Goal: Task Accomplishment & Management: Manage account settings

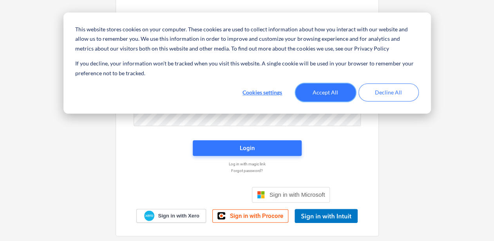
click at [333, 96] on button "Accept All" at bounding box center [325, 92] width 60 height 18
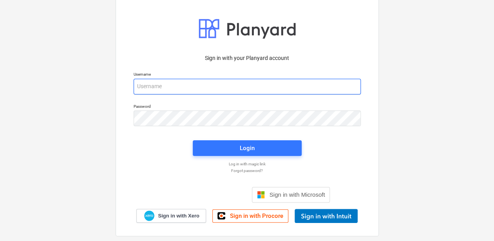
click at [232, 87] on input "email" at bounding box center [247, 87] width 227 height 16
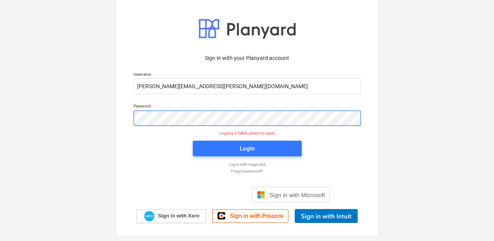
click at [95, 109] on div "Sign in with your Planyard account Username [PERSON_NAME][EMAIL_ADDRESS][PERSON…" at bounding box center [247, 120] width 494 height 283
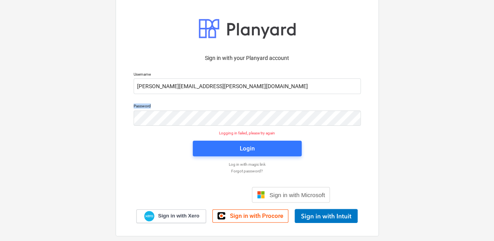
drag, startPoint x: 186, startPoint y: 109, endPoint x: 55, endPoint y: 104, distance: 131.7
click at [55, 104] on div "Sign in with your Planyard account Username [PERSON_NAME][EMAIL_ADDRESS][PERSON…" at bounding box center [247, 120] width 494 height 283
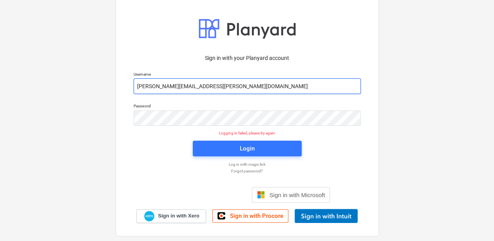
drag, startPoint x: 190, startPoint y: 87, endPoint x: 211, endPoint y: 87, distance: 21.2
click at [211, 87] on input "[PERSON_NAME][EMAIL_ADDRESS][PERSON_NAME][DOMAIN_NAME]" at bounding box center [247, 86] width 227 height 16
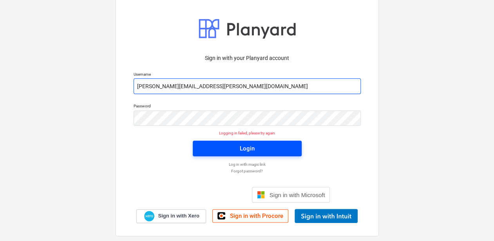
type input "[PERSON_NAME][EMAIL_ADDRESS][PERSON_NAME][DOMAIN_NAME]"
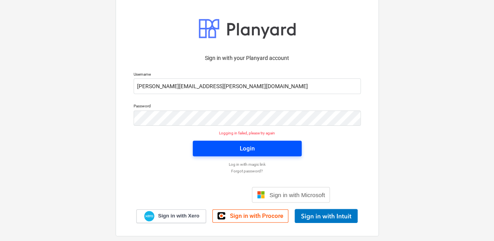
click at [267, 148] on span "Login" at bounding box center [247, 148] width 90 height 10
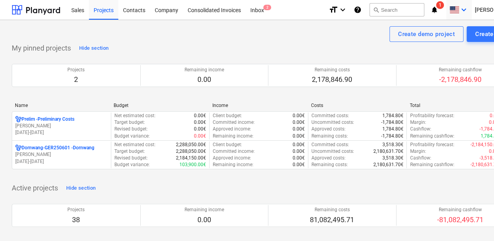
click at [469, 8] on icon "keyboard_arrow_down" at bounding box center [463, 9] width 9 height 9
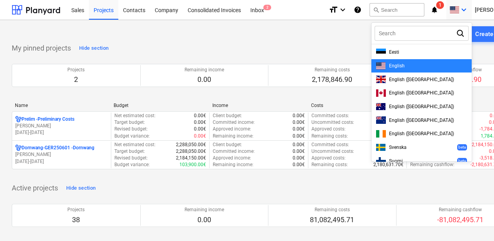
click at [481, 8] on div at bounding box center [247, 120] width 494 height 241
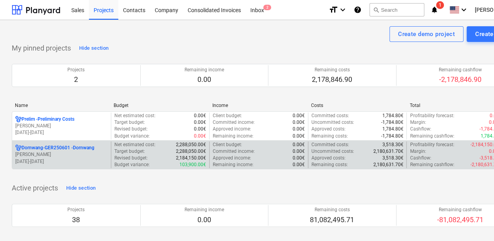
click at [62, 147] on p "Dornwang-GER250601 - Dornwang" at bounding box center [58, 148] width 73 height 7
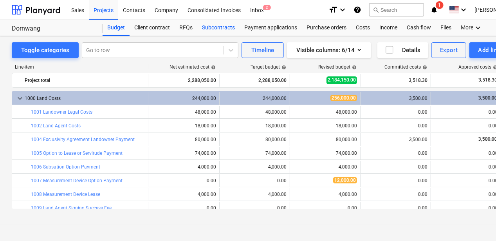
click at [215, 28] on div "Subcontracts" at bounding box center [218, 28] width 42 height 16
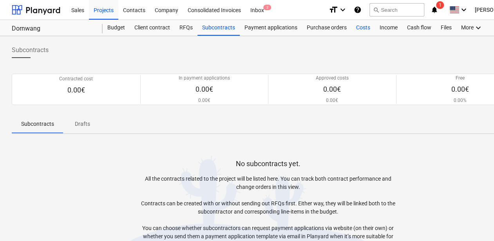
click at [369, 28] on div "Costs" at bounding box center [363, 28] width 24 height 16
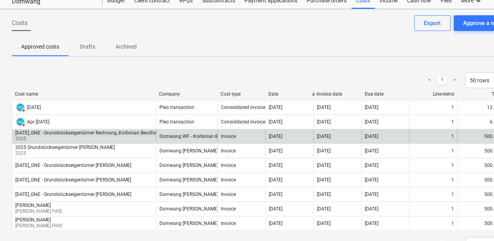
scroll to position [39, 0]
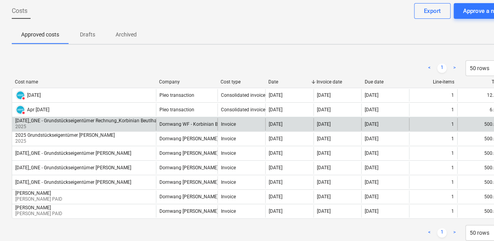
click at [79, 121] on div "[DATE]_GNE - Grundstückseigentümer Rechnung_Korbinian Beutlhauser" at bounding box center [90, 120] width 150 height 5
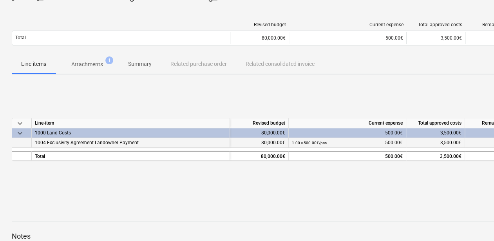
scroll to position [78, 0]
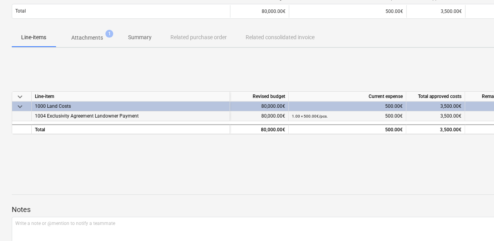
click at [97, 116] on span "1004 Exclusivity Agreement Landowner Payment" at bounding box center [87, 115] width 104 height 5
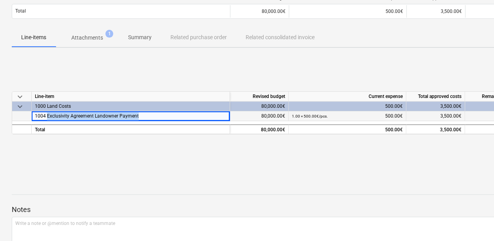
drag, startPoint x: 138, startPoint y: 117, endPoint x: 48, endPoint y: 118, distance: 90.1
click at [47, 118] on div "1004 Exclusivity Agreement Landowner Payment" at bounding box center [131, 116] width 198 height 10
copy span "Exclusivity Agreement Landowner Payment"
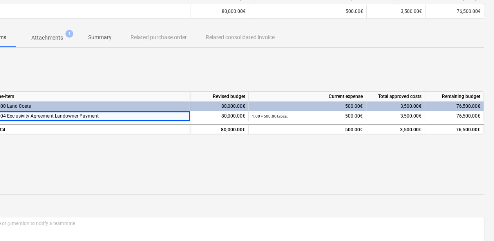
scroll to position [78, 42]
drag, startPoint x: 304, startPoint y: 143, endPoint x: 355, endPoint y: 144, distance: 51.0
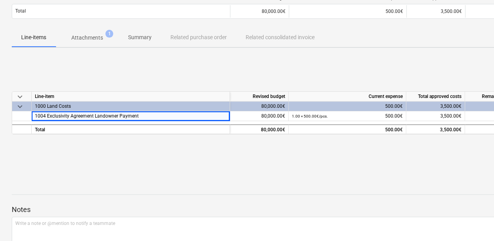
drag, startPoint x: 262, startPoint y: 160, endPoint x: 150, endPoint y: 158, distance: 112.1
click at [144, 37] on p "Summary" at bounding box center [140, 37] width 24 height 8
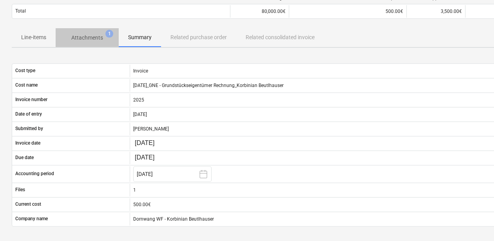
click at [103, 38] on p "Attachments" at bounding box center [87, 38] width 32 height 8
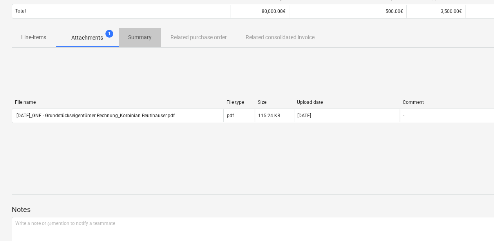
click at [140, 37] on p "Summary" at bounding box center [140, 37] width 24 height 8
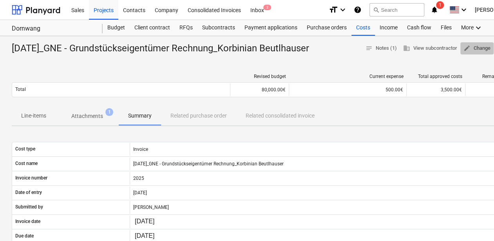
click at [478, 47] on span "edit Change" at bounding box center [476, 48] width 27 height 9
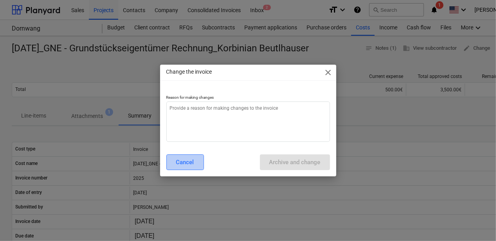
click at [182, 159] on div "Cancel" at bounding box center [185, 162] width 18 height 10
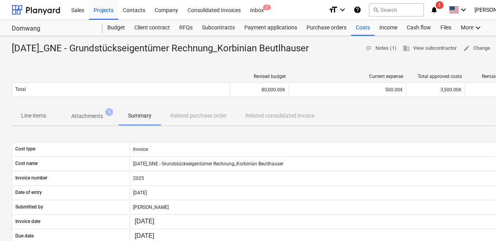
type textarea "x"
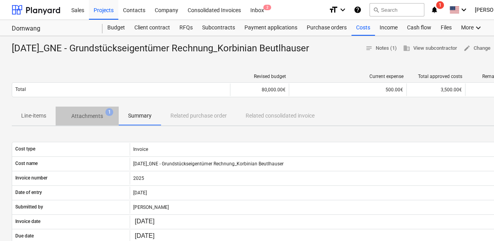
click at [71, 118] on span "Attachments 1" at bounding box center [87, 116] width 44 height 8
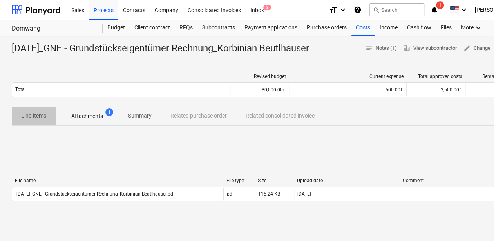
click at [40, 112] on p "Line-items" at bounding box center [33, 116] width 25 height 8
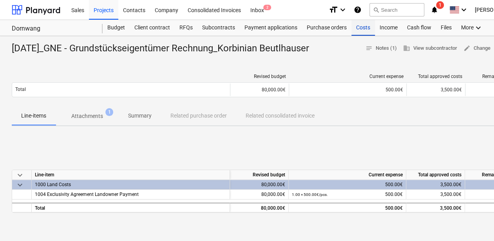
click at [361, 29] on div "Costs" at bounding box center [363, 28] width 24 height 16
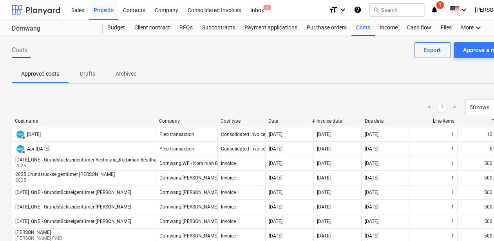
click at [47, 11] on div at bounding box center [36, 10] width 49 height 20
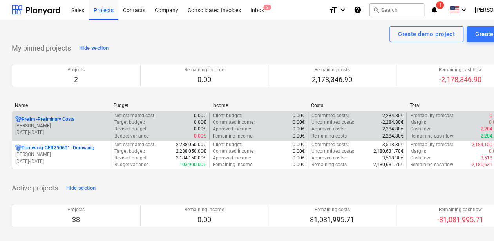
click at [78, 134] on p "[DATE] - [DATE]" at bounding box center [61, 132] width 92 height 7
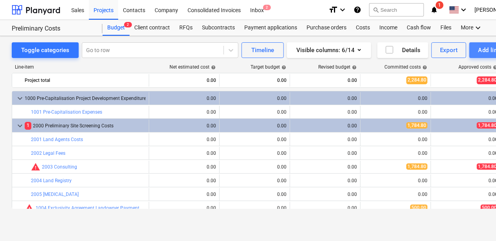
click at [492, 43] on button "Add line-item" at bounding box center [497, 50] width 54 height 16
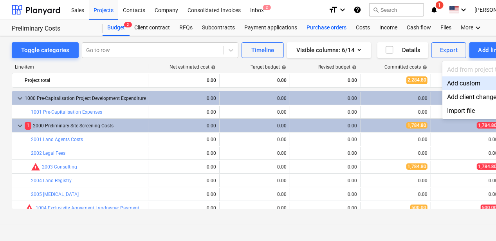
click at [332, 29] on div at bounding box center [248, 120] width 496 height 241
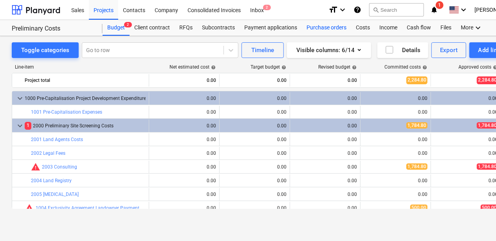
click at [348, 28] on div "Purchase orders" at bounding box center [326, 28] width 49 height 16
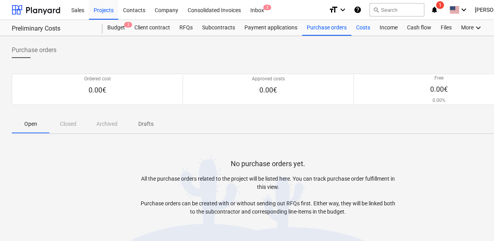
click at [358, 28] on div "Costs" at bounding box center [363, 28] width 24 height 16
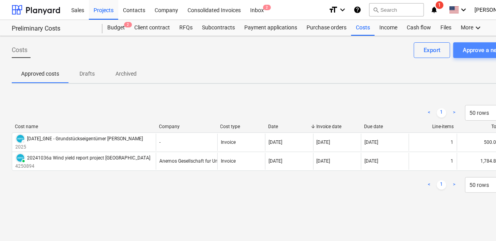
click at [470, 51] on div "Approve a new cost" at bounding box center [489, 50] width 52 height 10
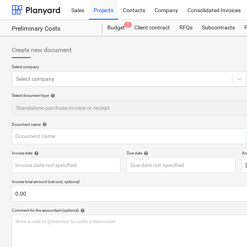
click at [192, 56] on div "Create new document" at bounding box center [182, 50] width 340 height 16
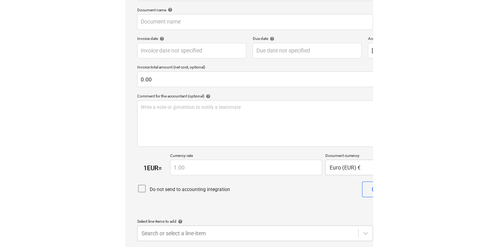
scroll to position [114, 0]
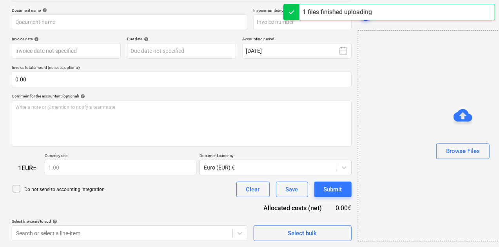
type input "Rechnung - Gasthof Burger.pdf"
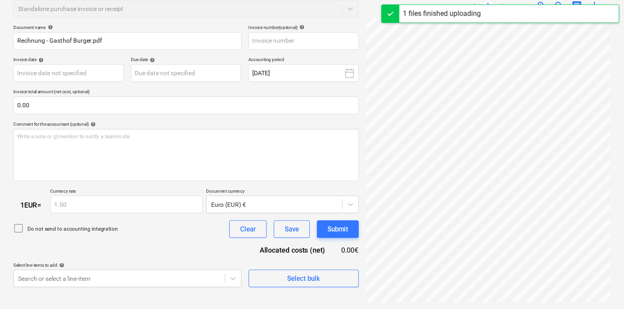
scroll to position [92, 0]
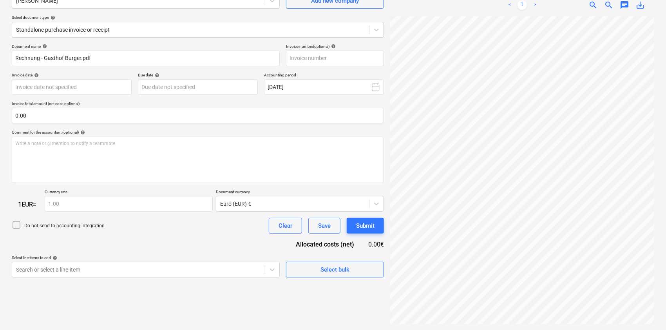
scroll to position [117, 0]
click at [435, 241] on div "Rechnung - Gas...pdf clear add sort < 1 > zoom_in zoom_out chat 0 save_alt" at bounding box center [522, 144] width 270 height 366
click at [496, 241] on div "Rechnung - Gas...pdf clear add sort < 1 > zoom_in zoom_out chat 0 save_alt" at bounding box center [522, 144] width 270 height 366
click at [496, 241] on div at bounding box center [522, 170] width 264 height 308
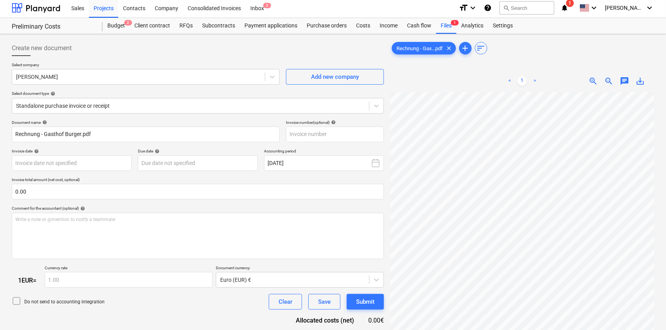
scroll to position [0, 0]
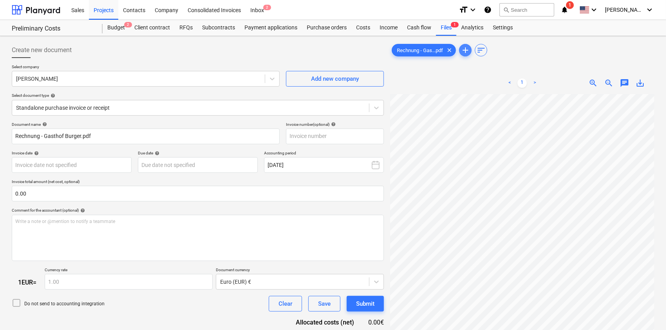
click at [463, 50] on span "add" at bounding box center [465, 49] width 9 height 9
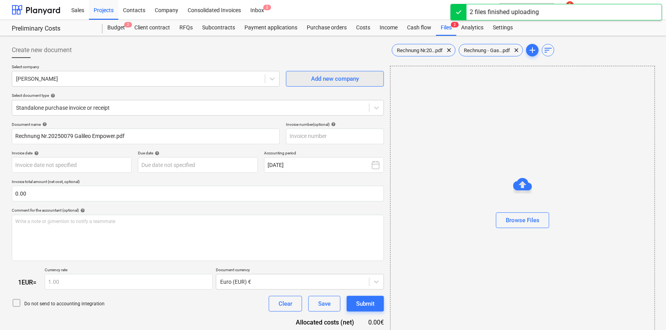
type input "20250079"
type input "[DATE]"
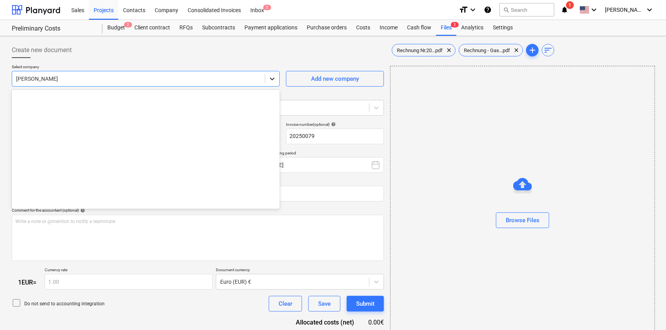
drag, startPoint x: 256, startPoint y: 80, endPoint x: 267, endPoint y: 78, distance: 10.6
click at [257, 80] on div at bounding box center [138, 79] width 245 height 8
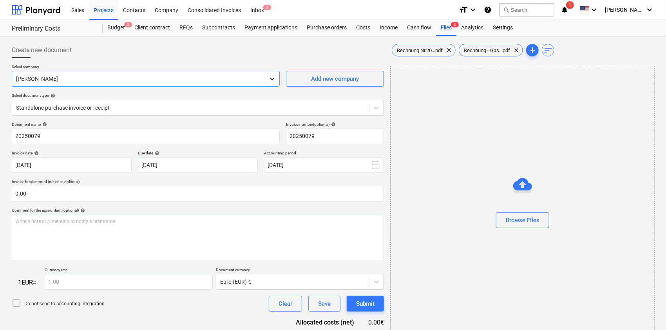
click at [274, 77] on icon at bounding box center [272, 79] width 8 height 8
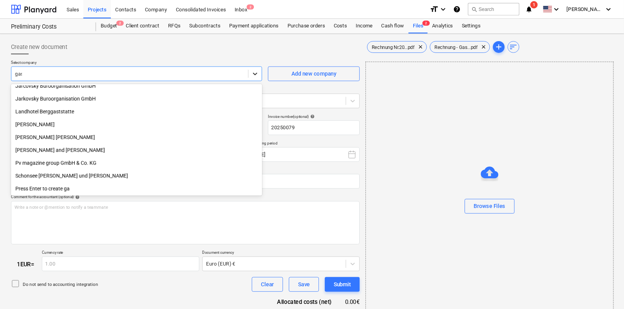
scroll to position [0, 0]
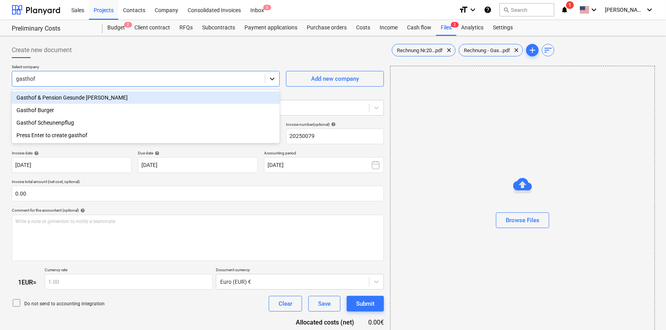
type input "gasthof b"
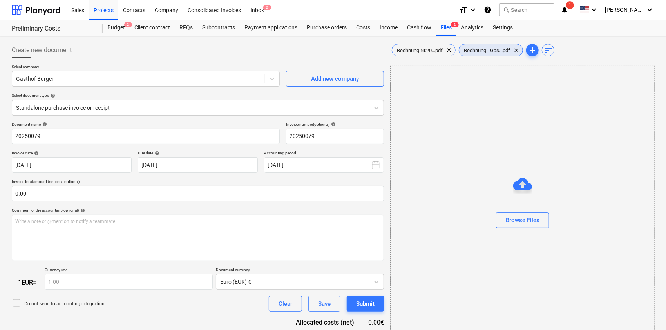
click at [476, 49] on span "Rechnung - Gas...pdf" at bounding box center [487, 50] width 56 height 6
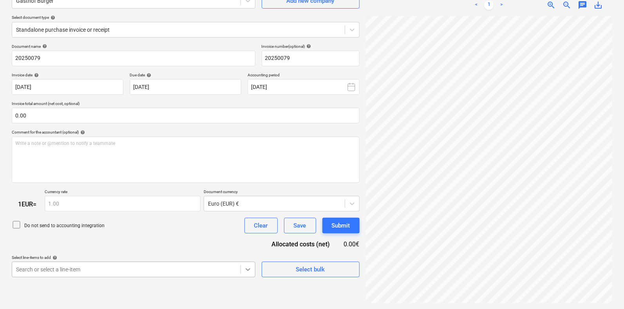
scroll to position [166, 0]
click at [248, 231] on body "This website stores cookies on your computer. These cookies are used to collect…" at bounding box center [312, 76] width 624 height 309
click at [266, 241] on button "Select bulk" at bounding box center [311, 270] width 98 height 16
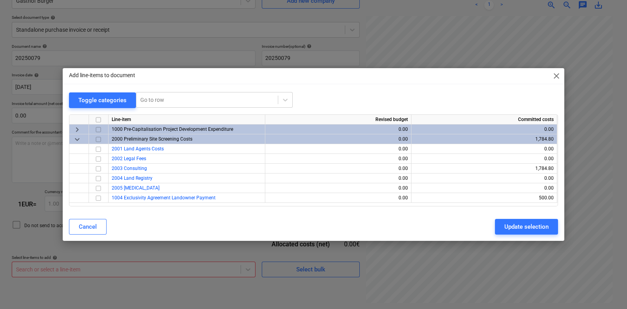
click at [496, 74] on span "close" at bounding box center [556, 75] width 9 height 9
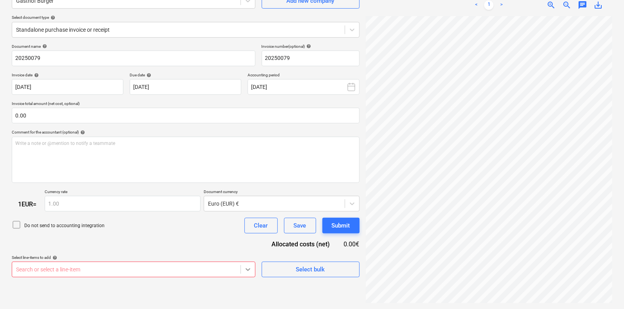
click at [244, 231] on body "This website stores cookies on your computer. These cookies are used to collect…" at bounding box center [312, 76] width 624 height 309
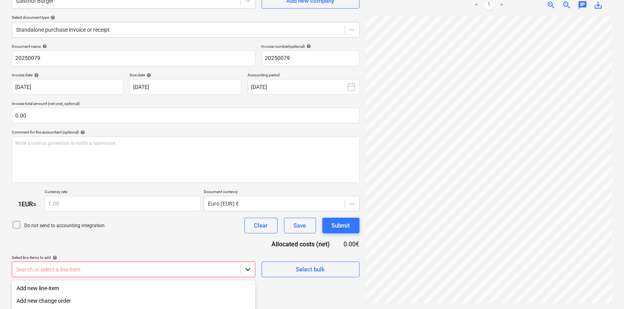
scroll to position [166, 0]
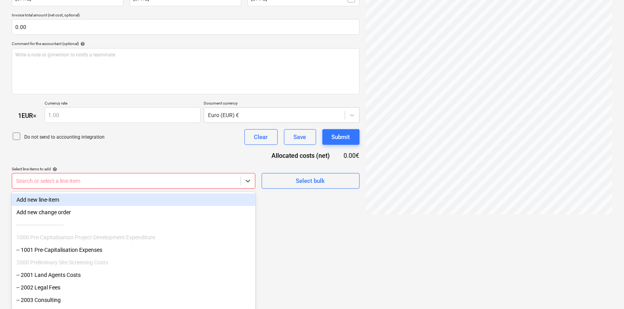
click at [112, 203] on div "Add new line-item" at bounding box center [134, 200] width 244 height 13
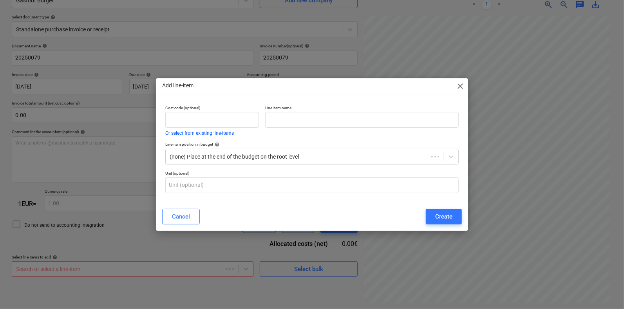
scroll to position [78, 0]
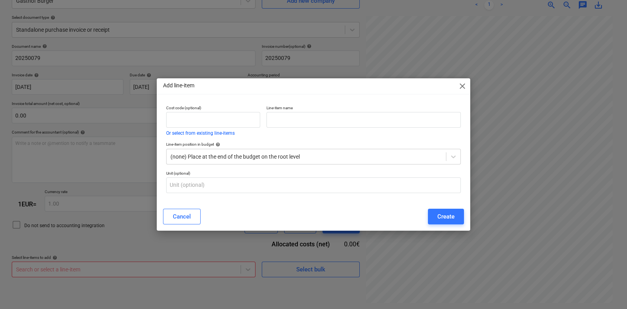
click at [460, 83] on span "close" at bounding box center [462, 85] width 9 height 9
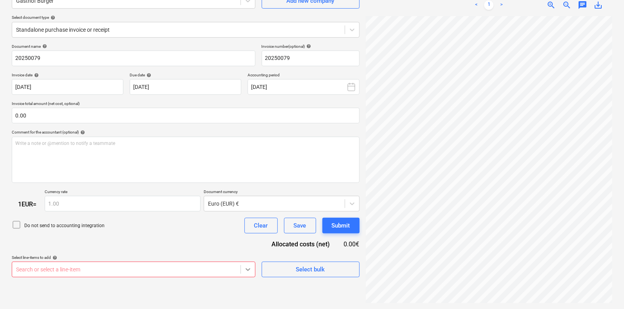
scroll to position [166, 0]
click at [248, 231] on body "This website stores cookies on your computer. These cookies are used to collect…" at bounding box center [312, 76] width 624 height 309
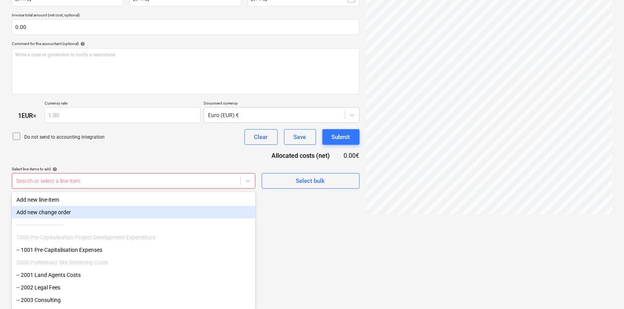
click at [71, 210] on div "Add new change order" at bounding box center [134, 212] width 244 height 13
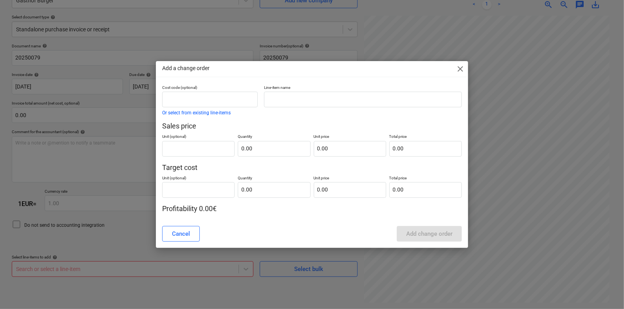
scroll to position [78, 0]
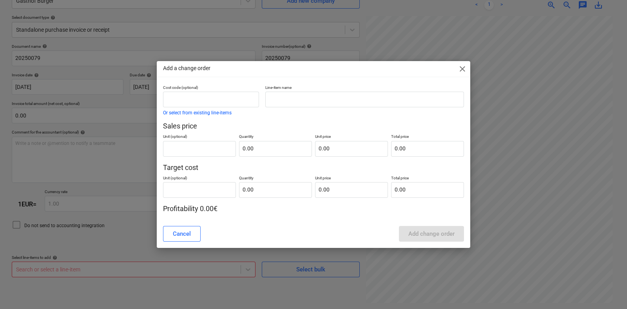
click at [464, 65] on span "close" at bounding box center [462, 68] width 9 height 9
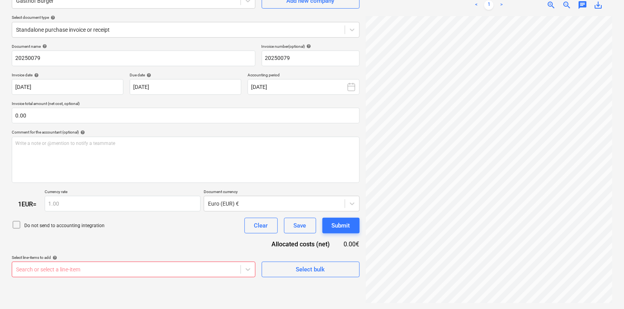
click at [256, 241] on div "Select line-items to add help Search or select a line-item Select bulk" at bounding box center [186, 266] width 348 height 22
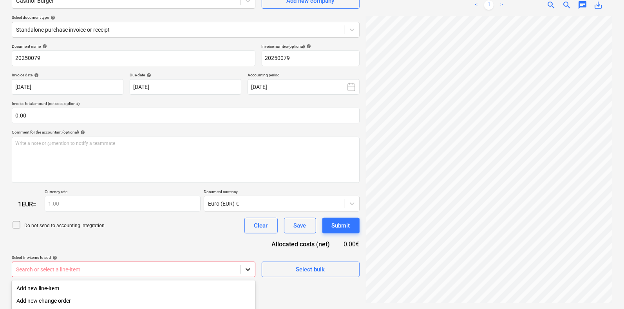
scroll to position [166, 0]
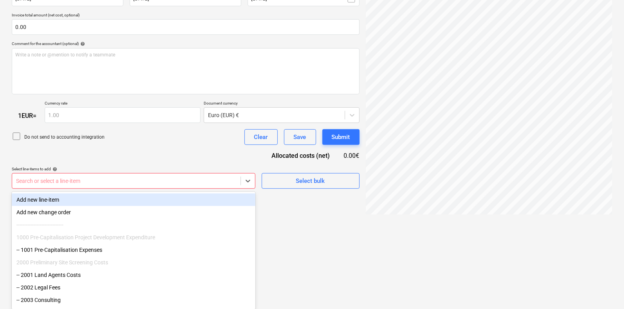
click at [134, 201] on div "Add new line-item" at bounding box center [134, 200] width 244 height 13
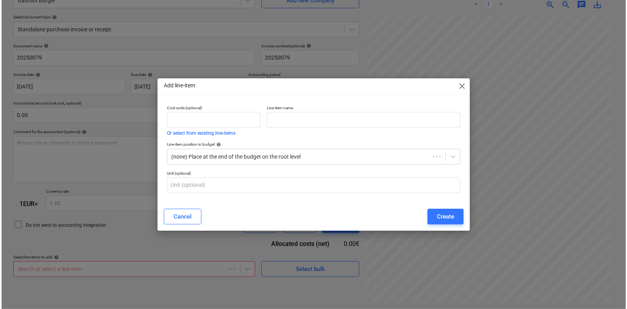
scroll to position [78, 0]
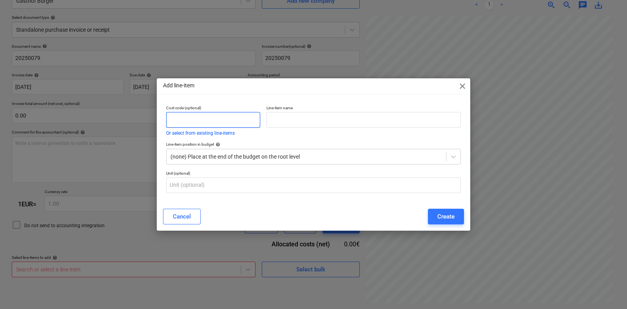
click at [220, 114] on input "text" at bounding box center [213, 120] width 94 height 16
click at [293, 115] on input "text" at bounding box center [363, 120] width 194 height 16
click at [241, 118] on input "text" at bounding box center [213, 120] width 94 height 16
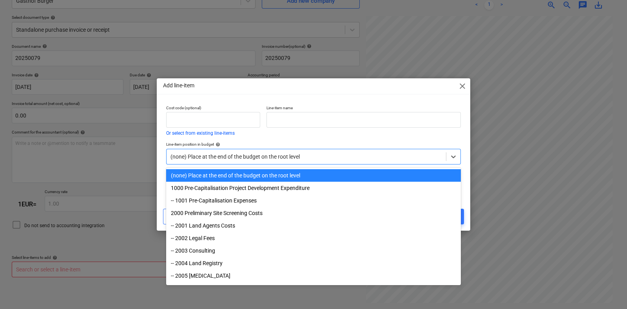
click at [254, 159] on div at bounding box center [305, 157] width 271 height 8
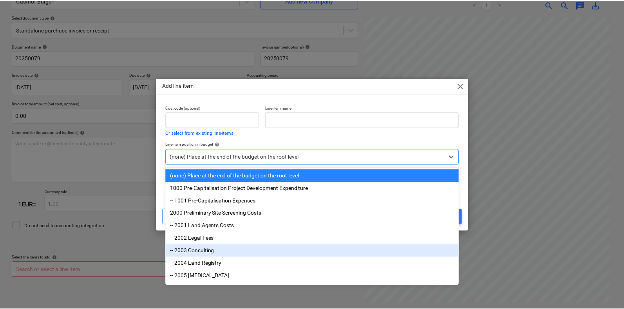
scroll to position [13, 0]
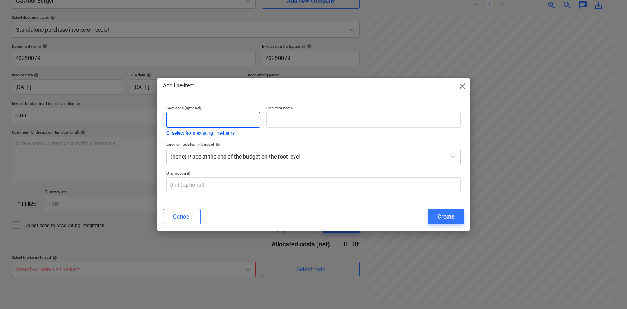
click at [215, 122] on input "text" at bounding box center [213, 120] width 94 height 16
paste input "9001 Event Venue & Refreshments"
drag, startPoint x: 186, startPoint y: 123, endPoint x: 272, endPoint y: 124, distance: 86.2
click at [272, 124] on div "Cost code (optional) 9001 Event Venue & Refreshments Or select from existing li…" at bounding box center [313, 120] width 301 height 36
type input "9001 Event Venue & Refreshments"
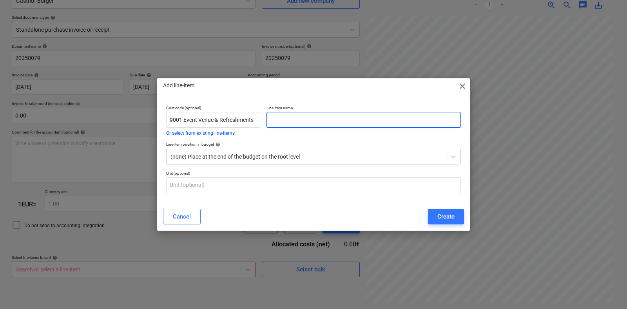
click at [288, 121] on input "text" at bounding box center [363, 120] width 194 height 16
paste input "9001 Event Venue & Refreshments"
click at [280, 124] on input "9001 Event Venue & Refreshments" at bounding box center [363, 120] width 194 height 16
click at [279, 123] on input "9001 Event Venue & Refreshments" at bounding box center [363, 120] width 194 height 16
type input "Event Venue & Refreshments"
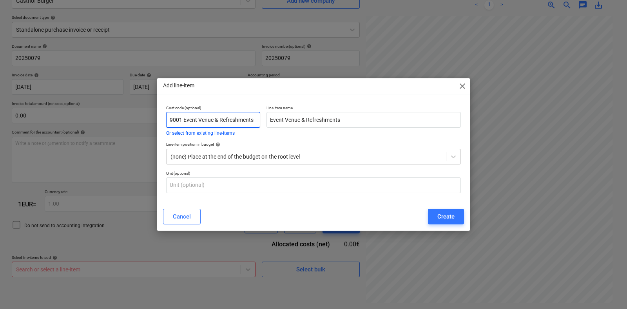
click at [192, 119] on input "9001 Event Venue & Refreshments" at bounding box center [213, 120] width 94 height 16
drag, startPoint x: 186, startPoint y: 119, endPoint x: 279, endPoint y: 122, distance: 92.9
click at [279, 122] on div "Cost code (optional) 9001 Event Venue & Refreshments Or select from existing li…" at bounding box center [313, 120] width 301 height 36
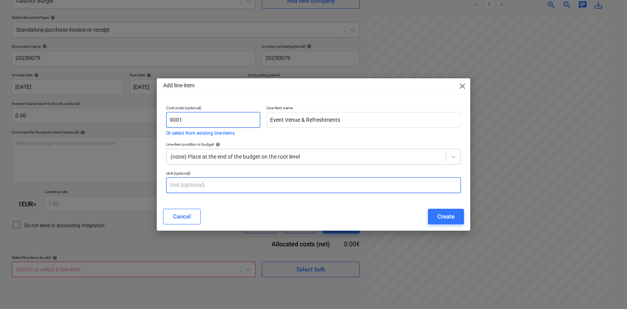
type input "9001"
click at [280, 184] on input "text" at bounding box center [313, 185] width 295 height 16
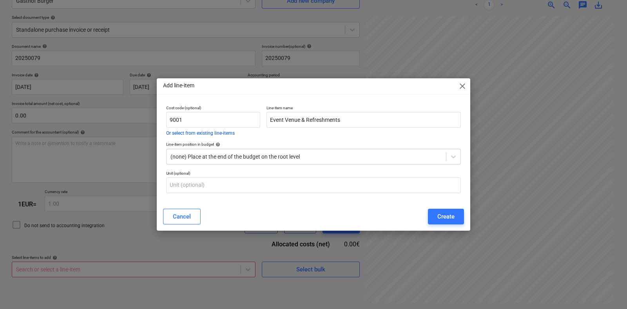
click at [343, 172] on p "Unit (optional)" at bounding box center [313, 174] width 295 height 7
click at [446, 213] on div "Create" at bounding box center [445, 217] width 17 height 10
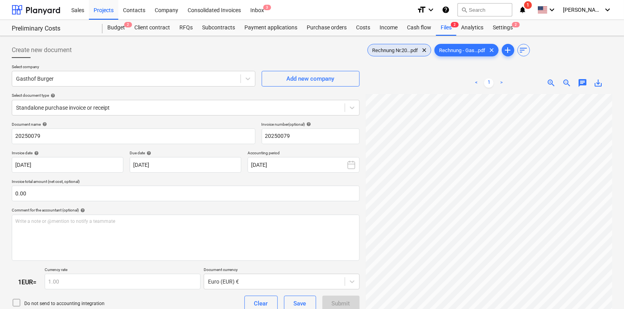
click at [391, 50] on span "Rechnung Nr.20...pdf" at bounding box center [395, 50] width 55 height 6
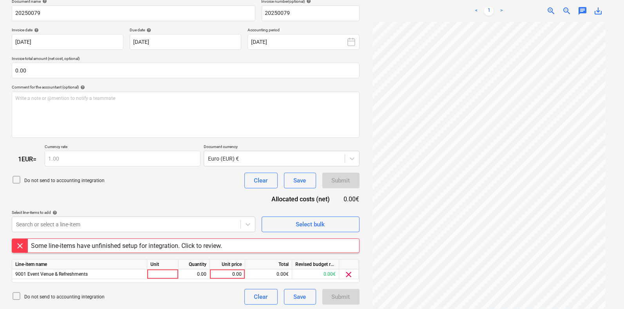
scroll to position [125, 0]
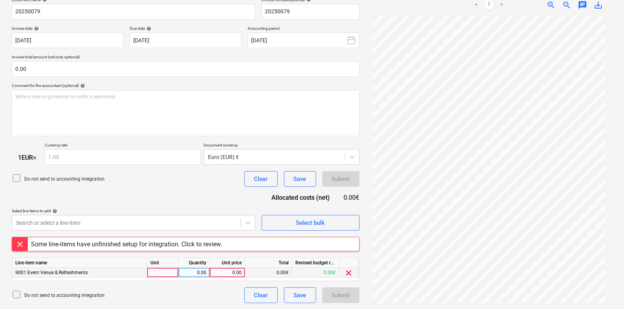
click at [172, 241] on div at bounding box center [162, 273] width 31 height 10
type input "1"
type input "pcs"
click at [192, 241] on div "0.00" at bounding box center [194, 273] width 25 height 10
type input "1"
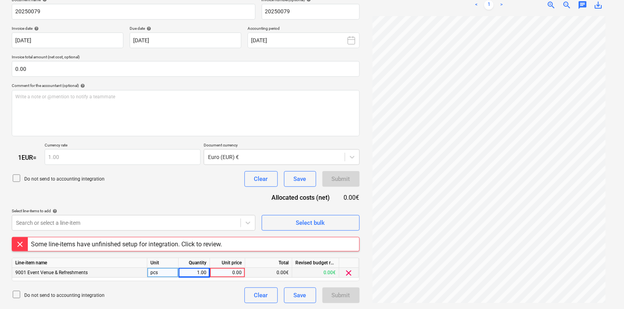
click at [231, 241] on div "0.00" at bounding box center [227, 273] width 29 height 10
type input "102"
click at [188, 241] on div "Do not send to accounting integration Clear Save Submit" at bounding box center [186, 296] width 348 height 16
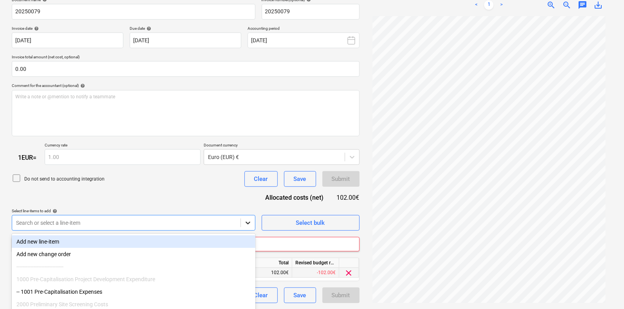
scroll to position [166, 0]
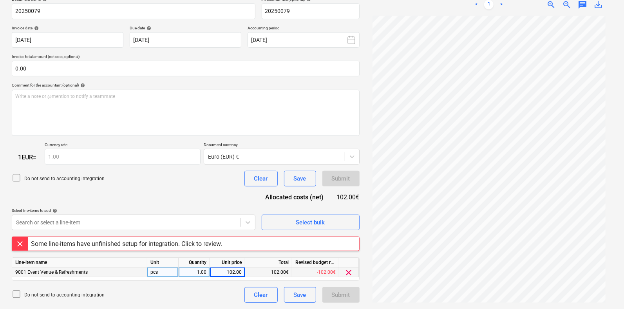
scroll to position [125, 0]
click at [496, 139] on div "Rechnung Nr.20...pdf clear Rechnung - Gas...pdf clear add sort < 1 > zoom_in zo…" at bounding box center [489, 111] width 253 height 392
drag, startPoint x: 151, startPoint y: 189, endPoint x: 149, endPoint y: 195, distance: 6.2
click at [151, 189] on div "Document name help 20250079 Invoice number (optional) help 20250079 Invoice dat…" at bounding box center [186, 150] width 348 height 306
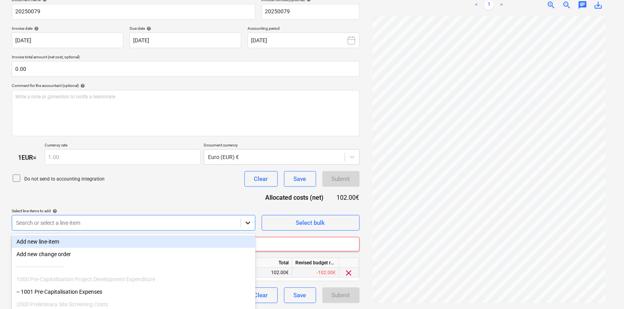
scroll to position [166, 0]
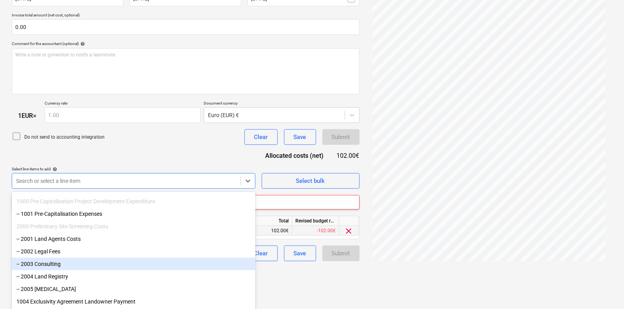
scroll to position [0, 0]
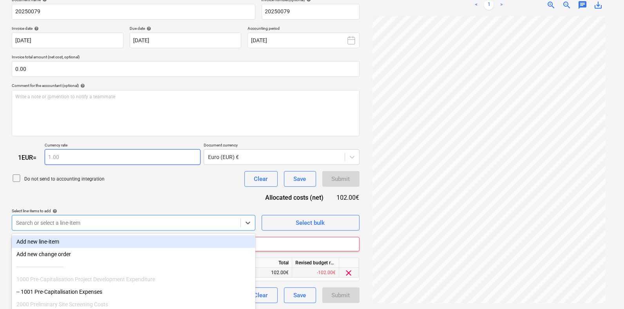
click at [153, 157] on div "Document name help 20250079 Invoice number (optional) help 20250079 Invoice dat…" at bounding box center [186, 150] width 348 height 306
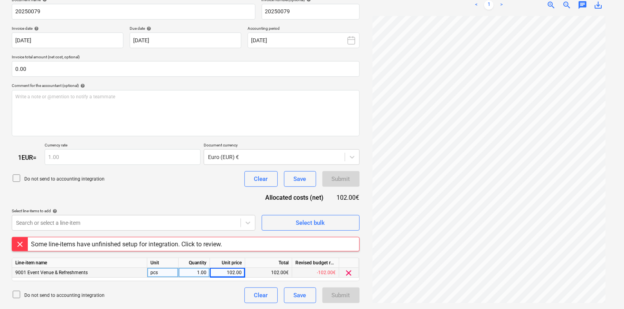
click at [78, 241] on div "Some line-items have unfinished setup for integration. Click to review." at bounding box center [126, 244] width 191 height 7
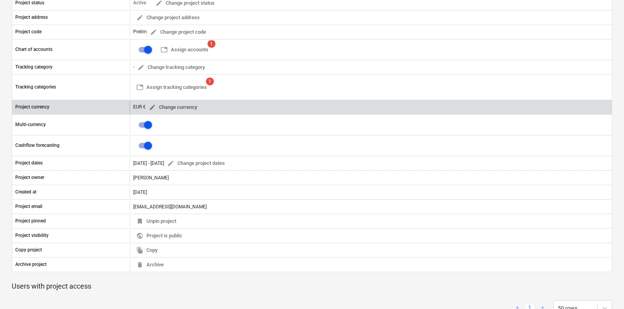
scroll to position [125, 0]
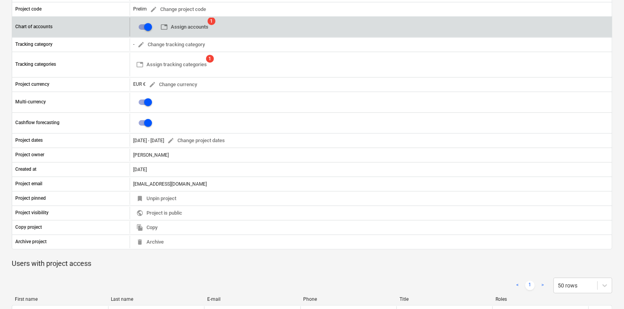
click at [196, 25] on span "table Assign accounts" at bounding box center [185, 27] width 48 height 9
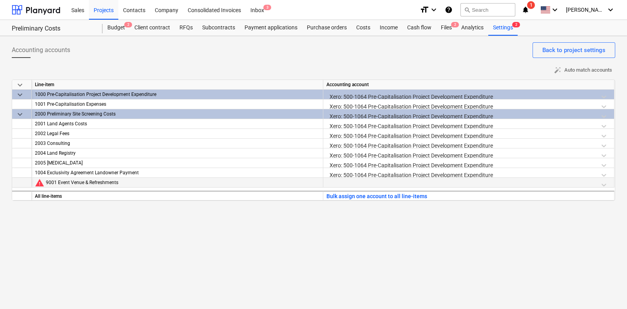
click at [496, 185] on div at bounding box center [468, 185] width 284 height 14
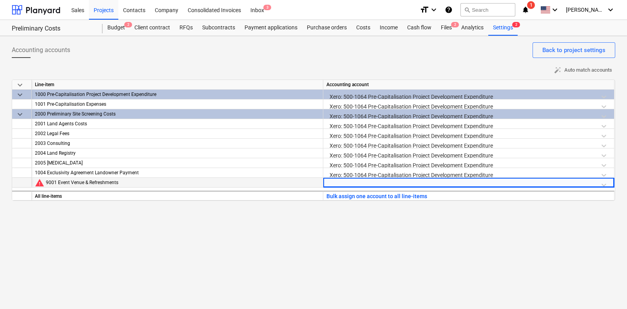
click at [496, 185] on div at bounding box center [468, 185] width 284 height 14
click at [384, 188] on div "keyboard_arrow_down Line-item Accounting account keyboard_arrow_down 1000 Pre-C…" at bounding box center [313, 140] width 603 height 121
click at [379, 184] on div at bounding box center [468, 185] width 284 height 14
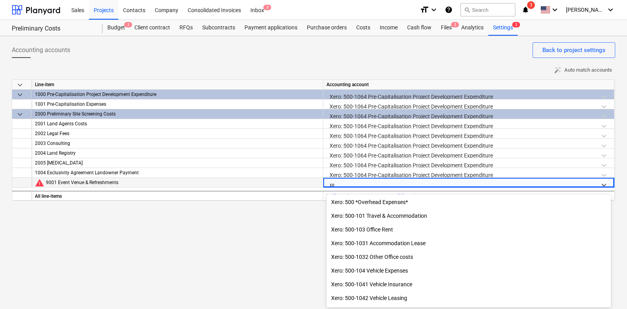
type input "x"
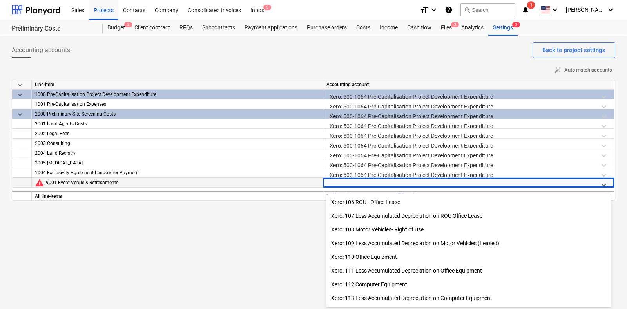
click at [156, 230] on div "Accounting accounts Back to project settings auto_fix_high Auto match accounts …" at bounding box center [313, 172] width 627 height 273
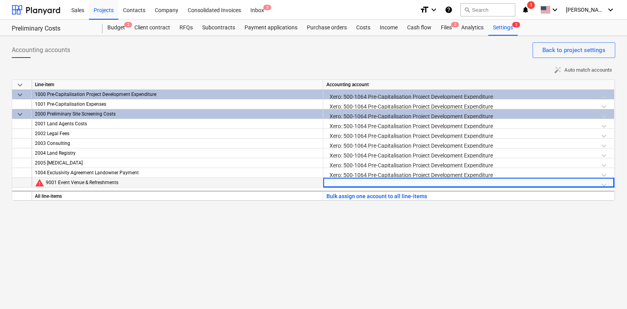
click at [496, 183] on div at bounding box center [468, 185] width 284 height 14
click at [347, 241] on div "Accounting accounts Back to project settings auto_fix_high Auto match accounts …" at bounding box center [313, 172] width 627 height 273
click at [339, 181] on div at bounding box center [468, 185] width 284 height 14
click at [333, 183] on div at bounding box center [468, 185] width 284 height 14
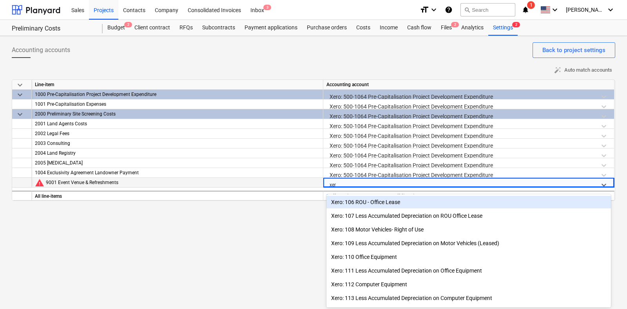
type input "xero"
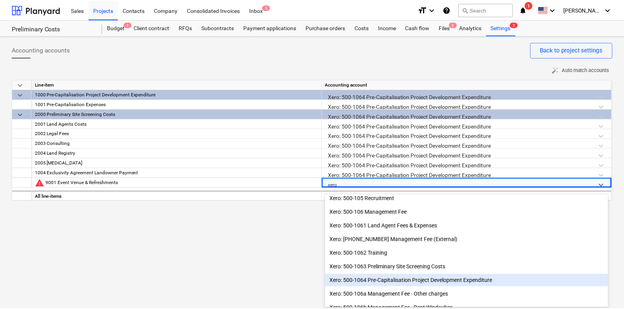
scroll to position [1671, 0]
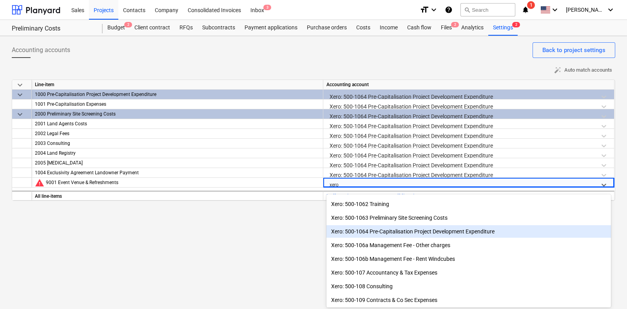
click at [470, 232] on div "Xero: 500-1064 Pre-Capitalisation Project Development Expenditure" at bounding box center [468, 231] width 284 height 13
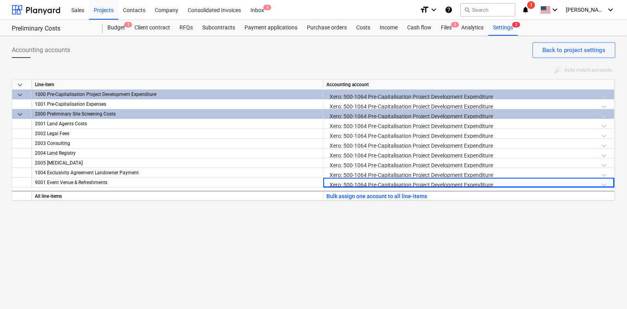
click at [459, 235] on div "Accounting accounts Back to project settings auto_fix_high Auto match accounts …" at bounding box center [313, 172] width 627 height 273
click at [496, 48] on div "Back to project settings" at bounding box center [573, 50] width 63 height 10
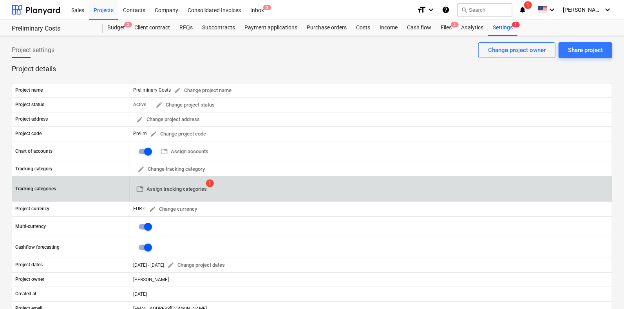
click at [194, 188] on span "table Assign tracking categories" at bounding box center [171, 189] width 71 height 9
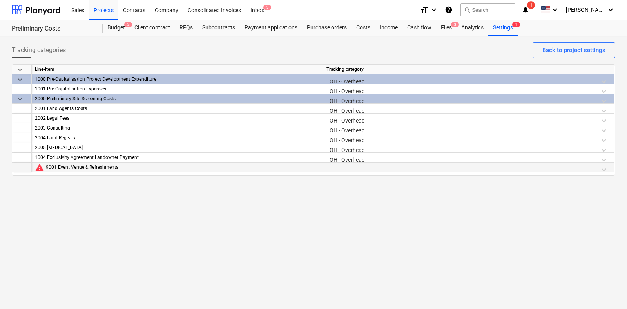
click at [353, 168] on div at bounding box center [468, 170] width 284 height 14
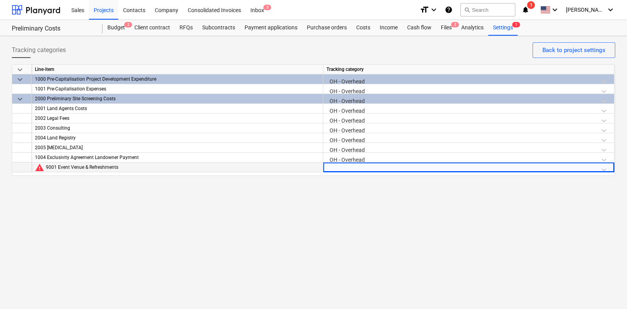
click at [355, 163] on div at bounding box center [468, 170] width 284 height 14
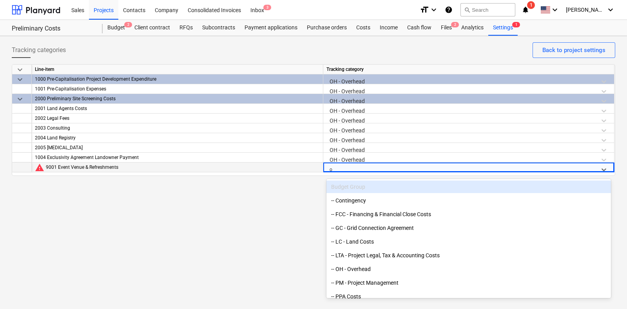
type input "oh"
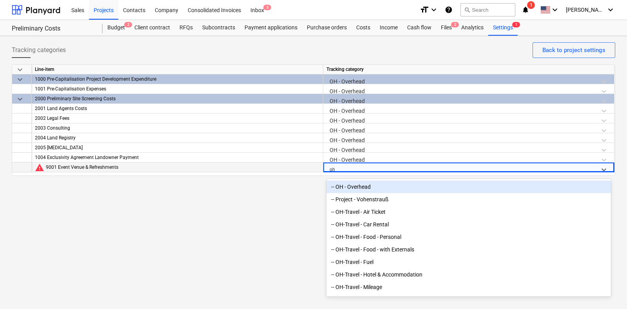
click at [378, 189] on div "-- OH - Overhead" at bounding box center [468, 187] width 284 height 13
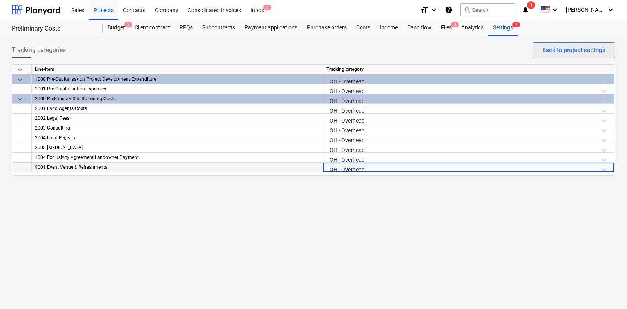
click at [496, 44] on button "Back to project settings" at bounding box center [573, 50] width 83 height 16
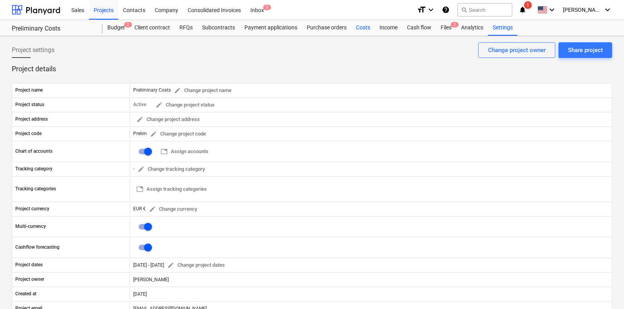
click at [366, 29] on div "Costs" at bounding box center [363, 28] width 24 height 16
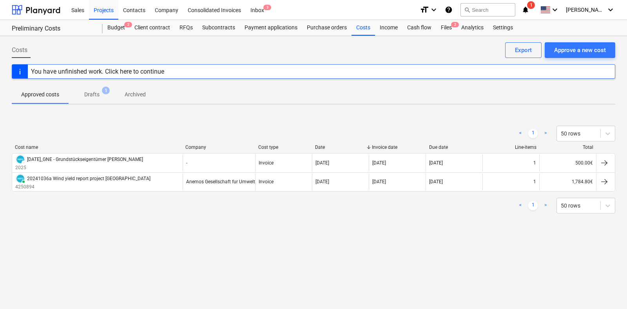
click at [86, 98] on p "Drafts" at bounding box center [91, 94] width 15 height 8
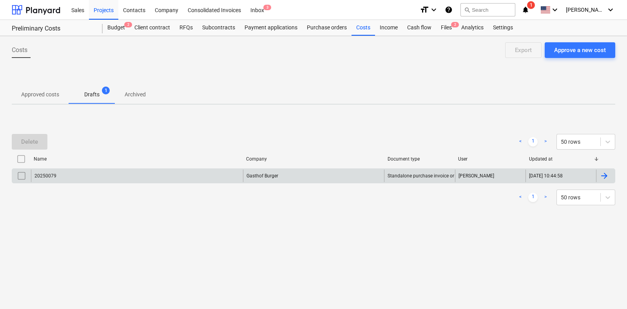
click at [88, 177] on div "20250079" at bounding box center [137, 176] width 212 height 13
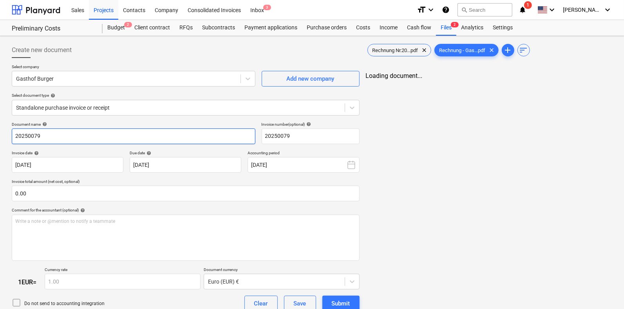
click at [94, 139] on input "20250079" at bounding box center [134, 136] width 244 height 16
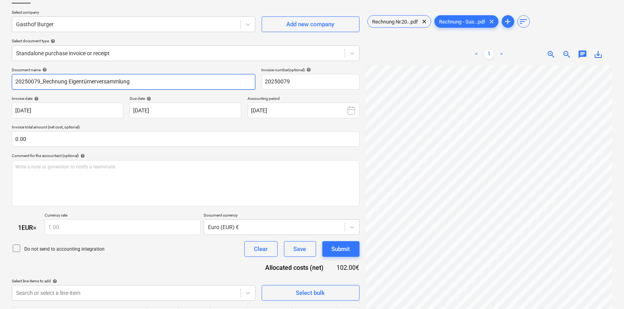
scroll to position [104, 0]
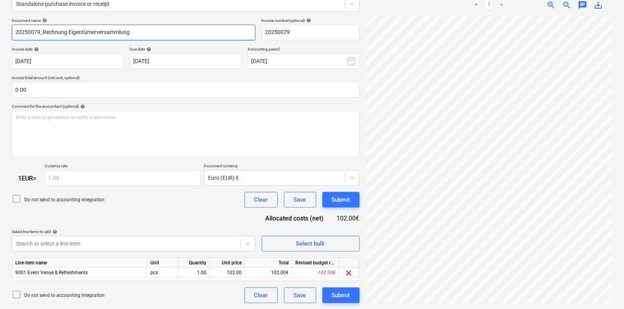
type input "20250079_Rechnung Eigentümerversammlung"
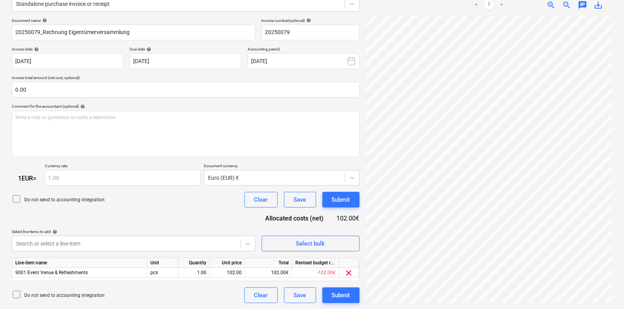
click at [163, 217] on div "Document name help 20250079_Rechnung Eigentümerversammlung Invoice number (opti…" at bounding box center [186, 161] width 348 height 286
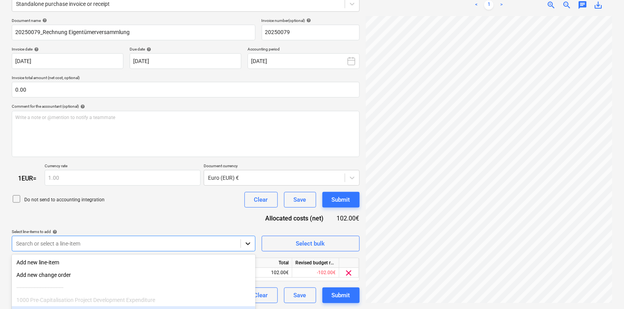
scroll to position [166, 0]
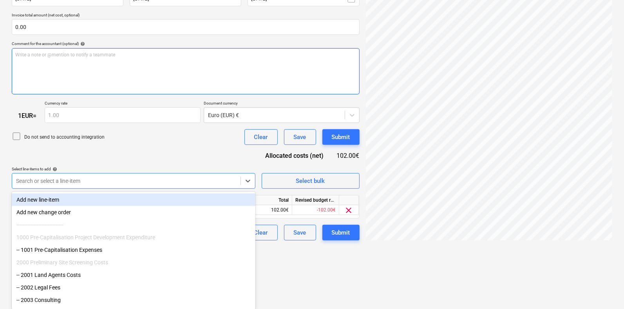
scroll to position [104, 0]
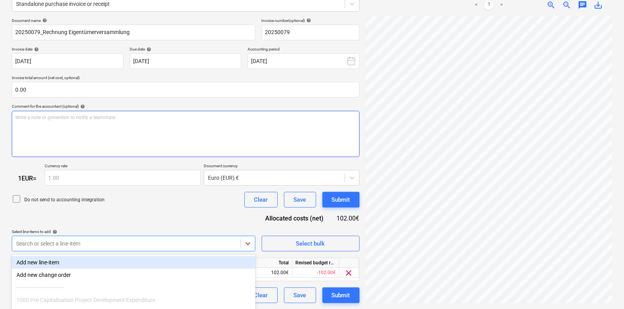
click at [163, 145] on div "Document name help 20250079_Rechnung Eigentümerversammlung Invoice number (opti…" at bounding box center [186, 161] width 348 height 286
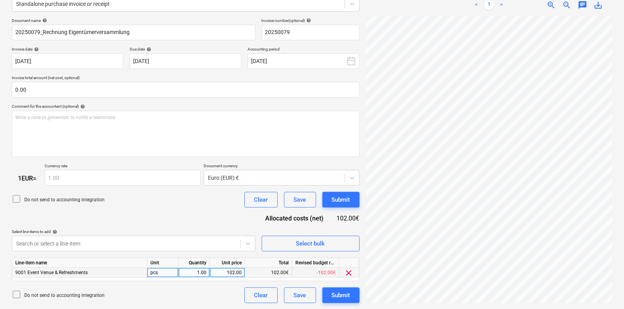
click at [98, 241] on div "9001 Event Venue & Refreshments" at bounding box center [79, 273] width 135 height 10
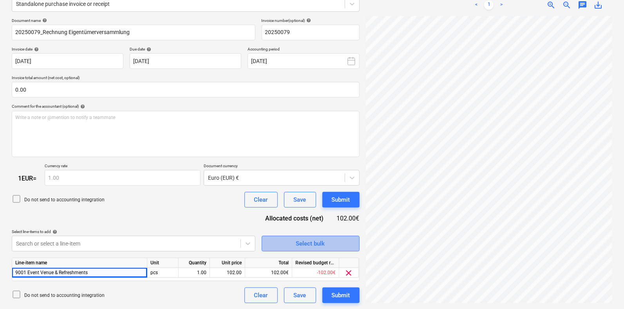
click at [284, 241] on span "Select bulk" at bounding box center [310, 244] width 78 height 10
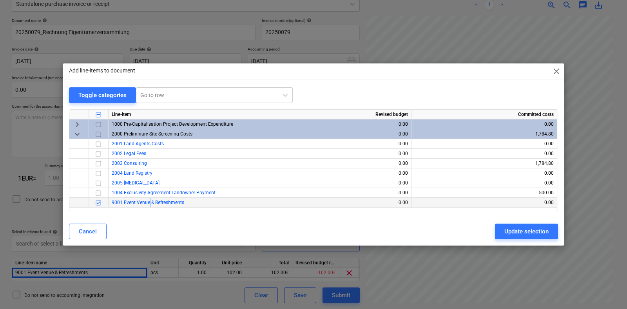
click at [150, 200] on span "9001 Event Venue & Refreshments" at bounding box center [148, 202] width 72 height 5
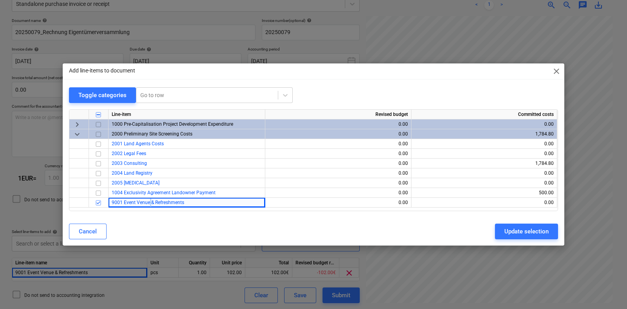
click at [496, 71] on span "close" at bounding box center [556, 71] width 9 height 9
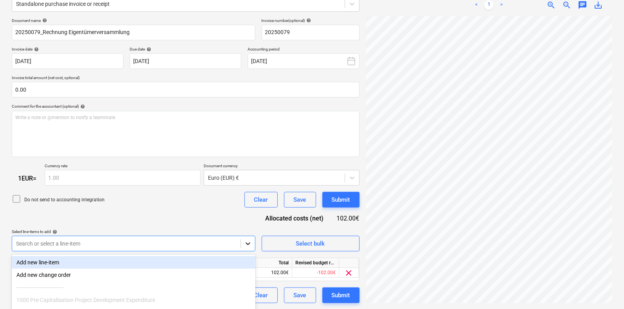
scroll to position [166, 0]
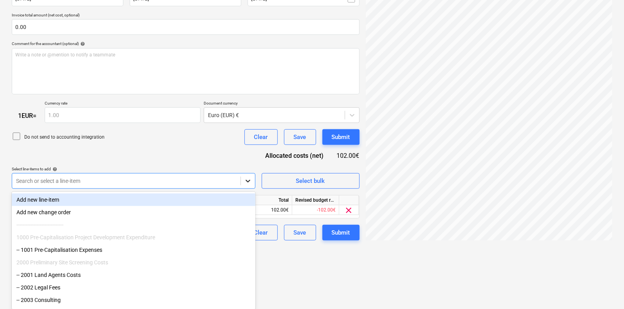
click at [90, 201] on div "Add new line-item" at bounding box center [134, 200] width 244 height 13
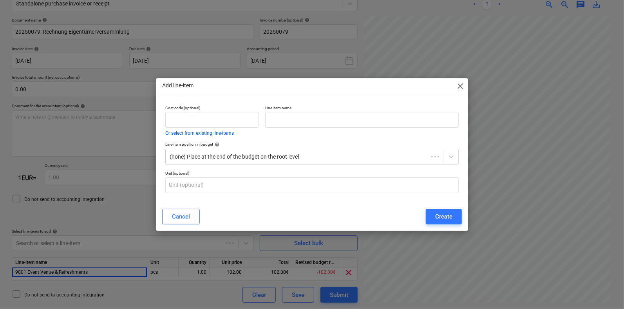
scroll to position [104, 0]
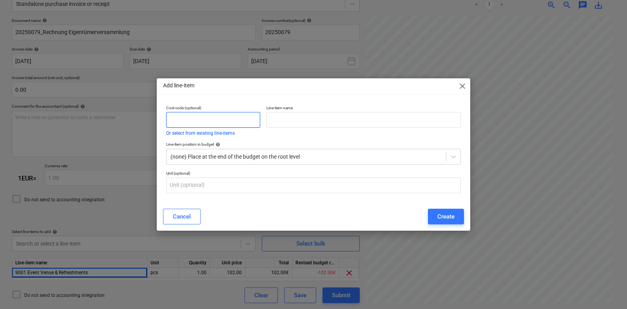
click at [217, 123] on input "text" at bounding box center [213, 120] width 94 height 16
paste input "6002 Hotel & Accommodation"
drag, startPoint x: 185, startPoint y: 121, endPoint x: 258, endPoint y: 124, distance: 73.3
click at [258, 124] on input "6002 Hotel & Accommodation" at bounding box center [213, 120] width 94 height 16
type input "6002"
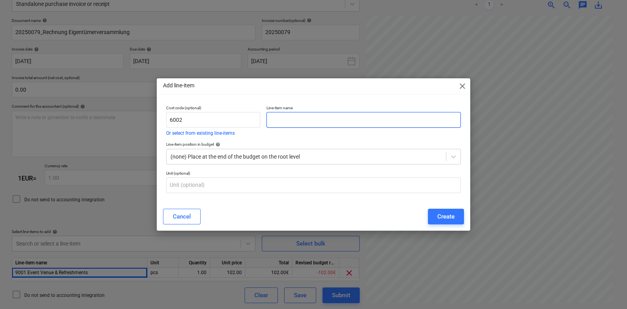
click at [304, 117] on input "text" at bounding box center [363, 120] width 194 height 16
paste input "Hotel & Accommodation"
type input "Hotel & Accommodation"
click at [439, 218] on div "Create" at bounding box center [445, 217] width 17 height 10
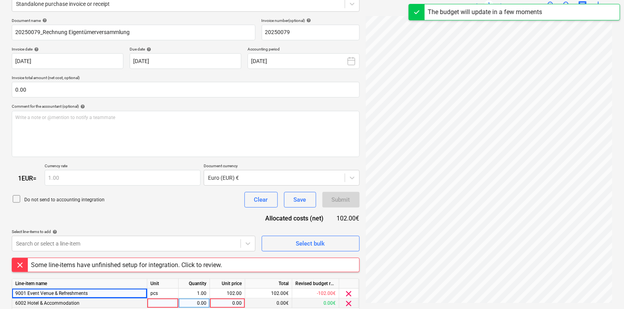
click at [160, 241] on div at bounding box center [162, 304] width 31 height 10
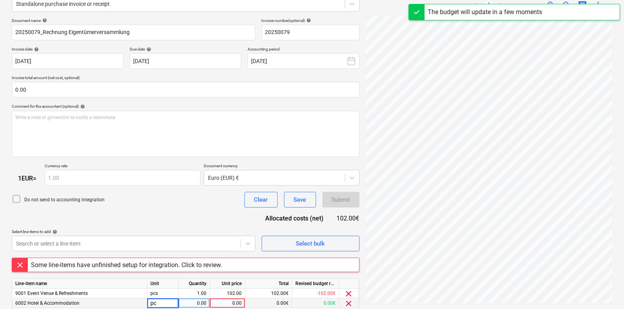
type input "pcs"
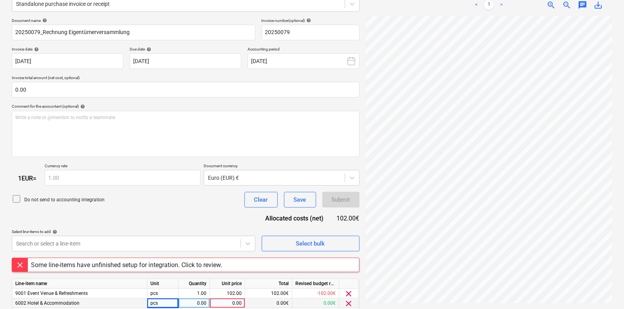
click at [195, 241] on div "0.00" at bounding box center [194, 304] width 25 height 10
type input "1"
click at [232, 241] on div "0.00" at bounding box center [227, 304] width 29 height 10
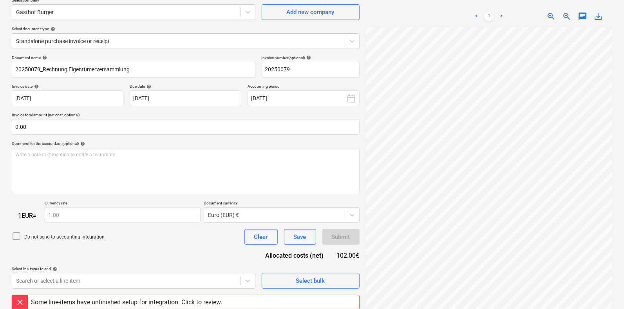
scroll to position [134, 0]
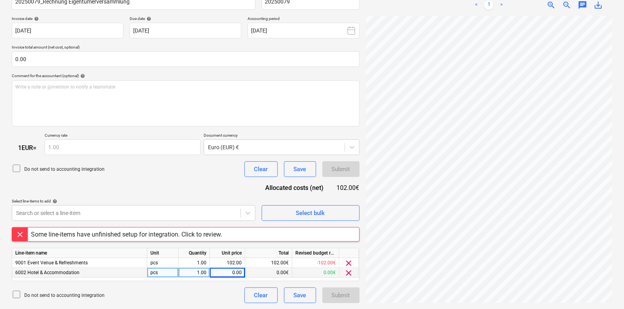
click at [404, 241] on div "Rechnung Nr.20...pdf clear Rechnung - Gas...pdf clear add sort < 1 > zoom_in zo…" at bounding box center [489, 106] width 253 height 402
click at [411, 241] on div "Rechnung Nr.20...pdf clear Rechnung - Gas...pdf clear add sort < 1 > zoom_in zo…" at bounding box center [489, 106] width 253 height 402
drag, startPoint x: 469, startPoint y: 304, endPoint x: 457, endPoint y: 305, distance: 11.8
click at [457, 241] on div "Rechnung Nr.20...pdf clear Rechnung - Gas...pdf clear add sort < 1 > zoom_in zo…" at bounding box center [489, 106] width 253 height 402
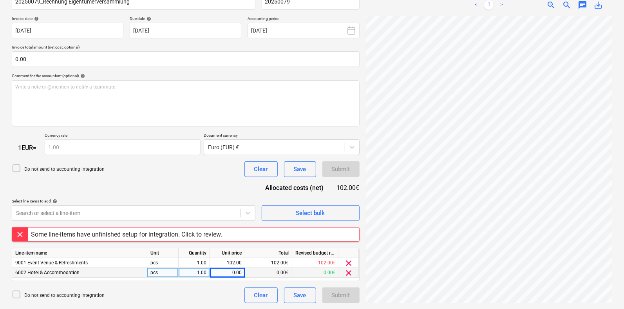
drag, startPoint x: 477, startPoint y: 303, endPoint x: 468, endPoint y: 304, distance: 9.0
click at [468, 241] on div "Rechnung Nr.20...pdf clear Rechnung - Gas...pdf clear add sort < 1 > zoom_in zo…" at bounding box center [489, 106] width 253 height 402
click at [226, 241] on div "102.00" at bounding box center [227, 263] width 29 height 10
type input "164,45"
click at [198, 241] on div "Do not send to accounting integration Clear Save Submit" at bounding box center [186, 296] width 348 height 16
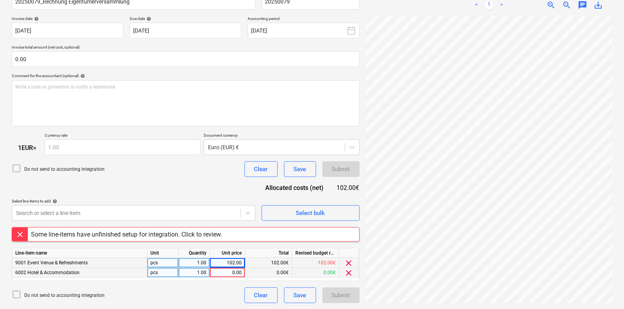
click at [226, 241] on div "0.00" at bounding box center [227, 273] width 29 height 10
click at [232, 241] on div "102.00" at bounding box center [227, 263] width 29 height 10
click at [233, 241] on input "102" at bounding box center [227, 262] width 35 height 9
type input "2"
type input "164.45"
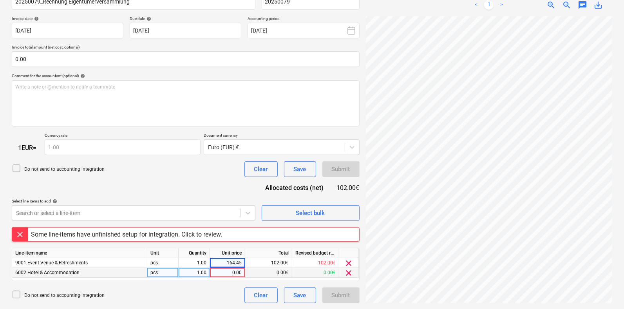
click at [233, 241] on div "0.00" at bounding box center [227, 273] width 29 height 10
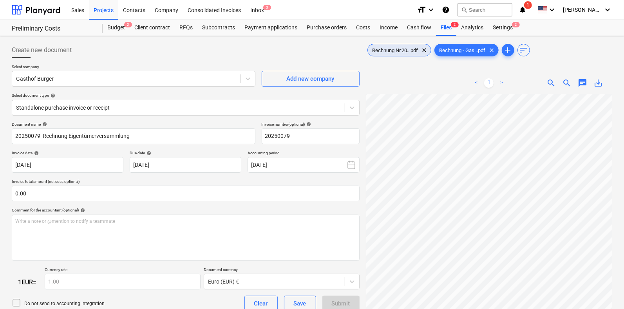
click at [393, 49] on span "Rechnung Nr.20...pdf" at bounding box center [395, 50] width 55 height 6
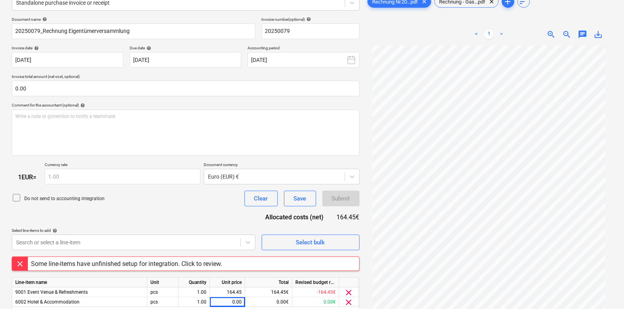
scroll to position [134, 0]
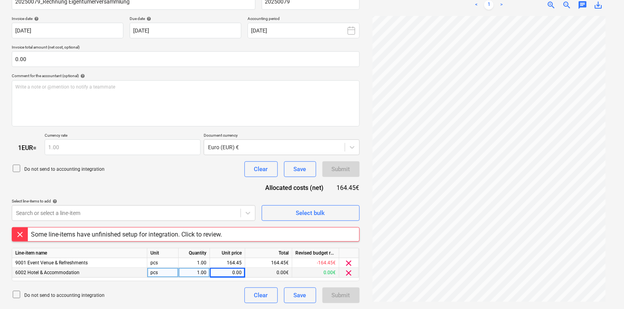
click at [221, 241] on div "0.00" at bounding box center [227, 273] width 29 height 10
type input "102"
click at [227, 241] on div "Do not send to accounting integration Clear Save Submit" at bounding box center [186, 296] width 348 height 16
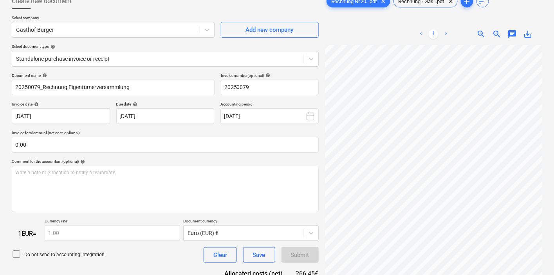
scroll to position [0, 0]
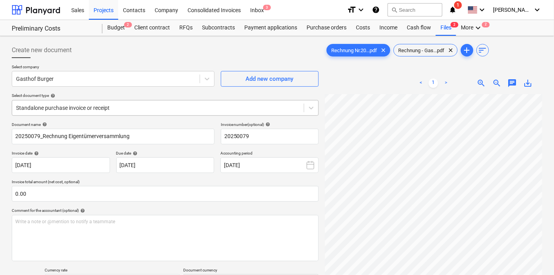
click at [128, 109] on div at bounding box center [158, 108] width 284 height 8
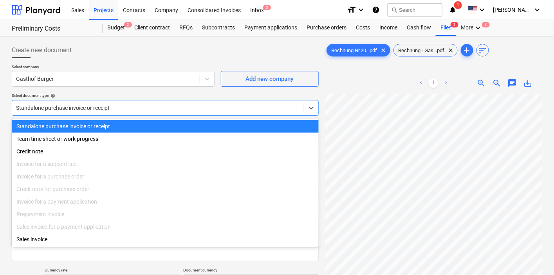
click at [128, 109] on div at bounding box center [158, 108] width 284 height 8
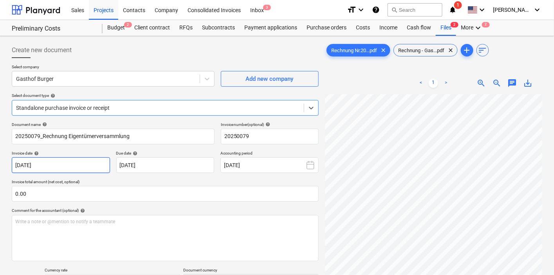
click at [86, 168] on body "This website stores cookies on your computer. These cookies are used to collect…" at bounding box center [277, 137] width 554 height 275
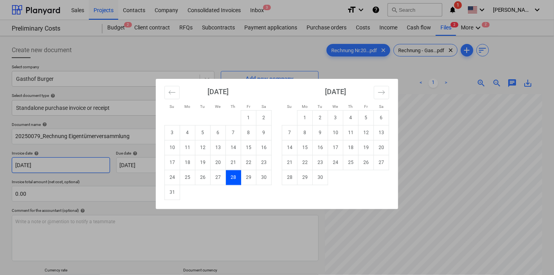
click at [86, 168] on div "Su Mo Tu We Th Fr Sa Su Mo Tu We Th Fr Sa [DATE] 1 2 3 4 5 6 7 8 9 10 11 12 13 …" at bounding box center [277, 137] width 554 height 275
click at [174, 168] on body "This website stores cookies on your computer. These cookies are used to collect…" at bounding box center [277, 137] width 554 height 275
click at [305, 145] on td "15" at bounding box center [305, 147] width 15 height 15
type input "[DATE]"
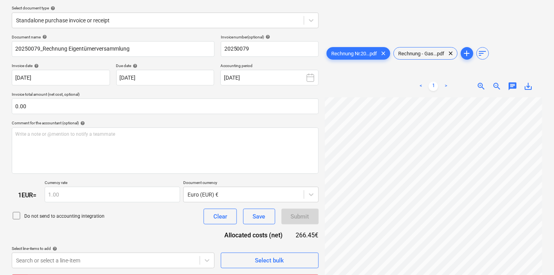
scroll to position [168, 0]
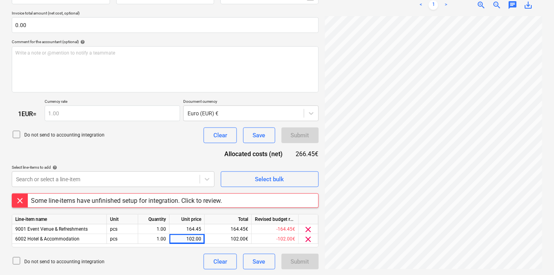
click at [170, 202] on div "Some line-items have unfinished setup for integration. Click to review." at bounding box center [126, 200] width 191 height 7
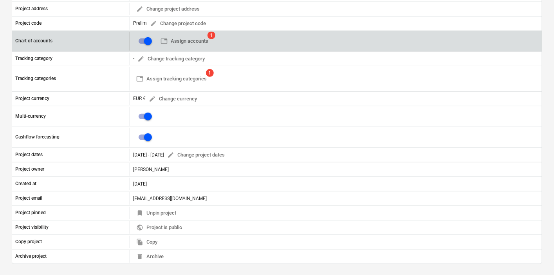
scroll to position [81, 0]
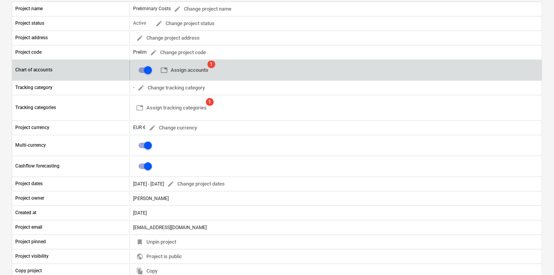
click at [197, 67] on span "table Assign accounts" at bounding box center [185, 70] width 48 height 9
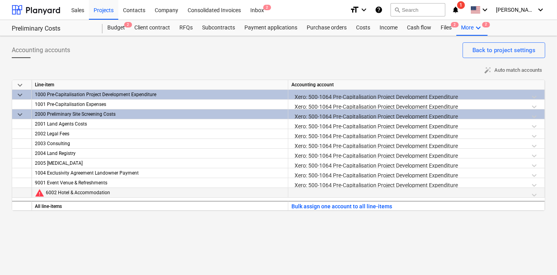
click at [340, 194] on div at bounding box center [416, 195] width 250 height 14
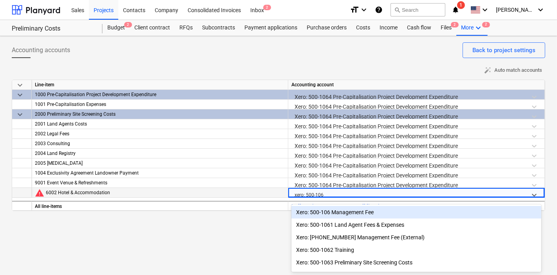
type input "xero: 500-1064"
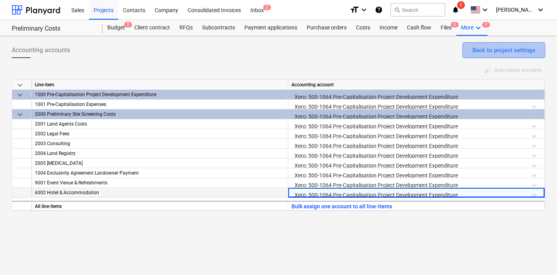
click at [496, 49] on div "Back to project settings" at bounding box center [503, 50] width 63 height 10
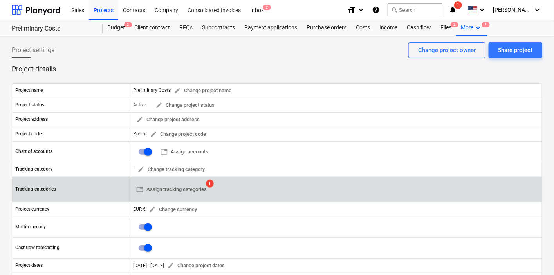
click at [213, 185] on div "table Assign tracking categories 1" at bounding box center [336, 189] width 413 height 24
click at [197, 185] on span "table Assign tracking categories" at bounding box center [171, 189] width 71 height 9
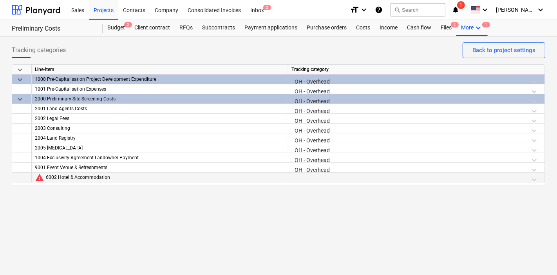
click at [326, 174] on div at bounding box center [416, 179] width 250 height 14
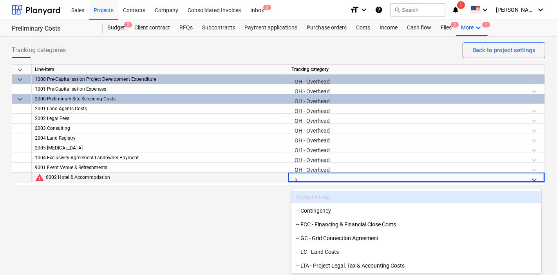
type input "oh"
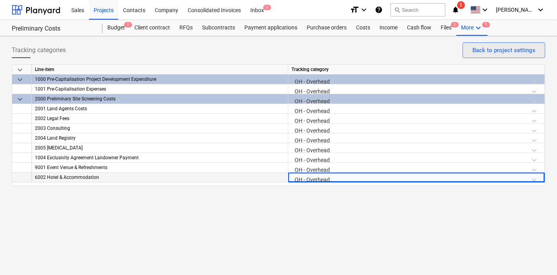
click at [496, 52] on div "Back to project settings" at bounding box center [503, 50] width 63 height 10
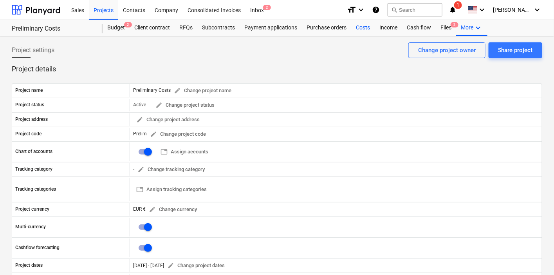
click at [361, 29] on div "Costs" at bounding box center [363, 28] width 24 height 16
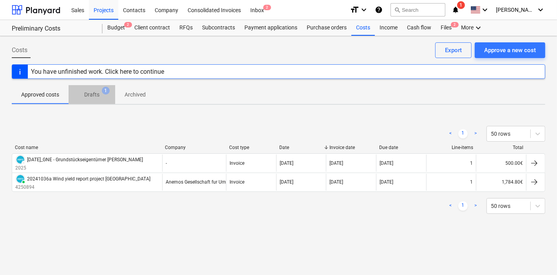
click at [96, 93] on p "Drafts" at bounding box center [91, 94] width 15 height 8
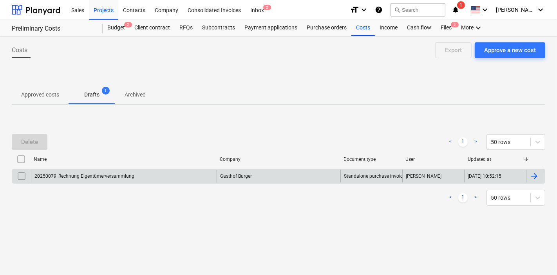
click at [93, 183] on div "20250079_Rechnung Eigentümerversammlung Gasthof Burger Standalone purchase invo…" at bounding box center [279, 175] width 534 height 15
click at [93, 174] on div "20250079_Rechnung Eigentümerversammlung" at bounding box center [84, 175] width 100 height 5
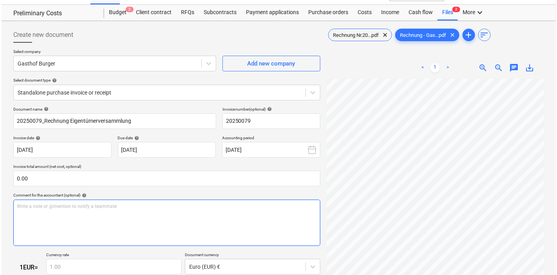
scroll to position [148, 0]
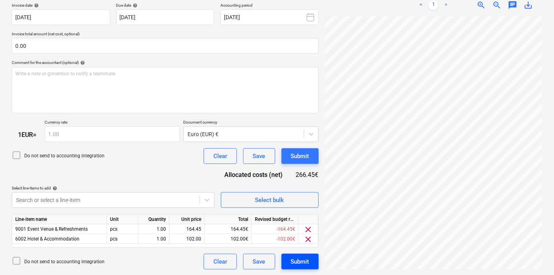
click at [303, 241] on div "Submit" at bounding box center [300, 261] width 18 height 10
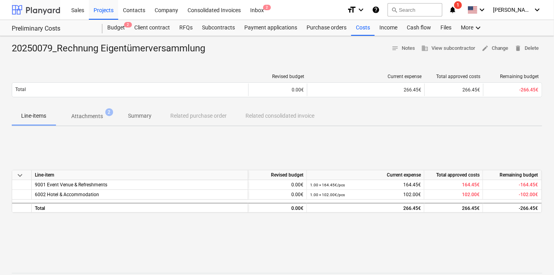
click at [55, 8] on div at bounding box center [36, 10] width 49 height 20
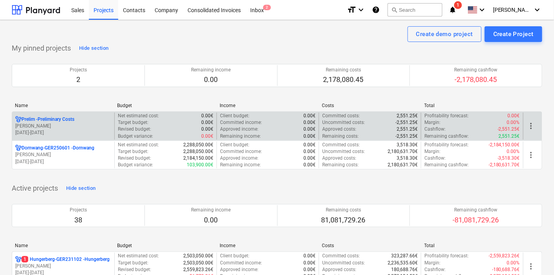
click at [87, 120] on div "Prelim - Preliminary Costs" at bounding box center [63, 119] width 96 height 7
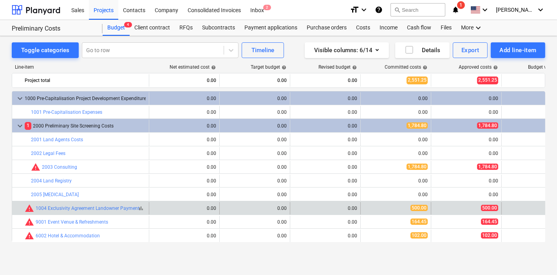
click at [26, 206] on span "warning" at bounding box center [29, 207] width 9 height 9
click at [30, 208] on span "warning" at bounding box center [29, 207] width 9 height 9
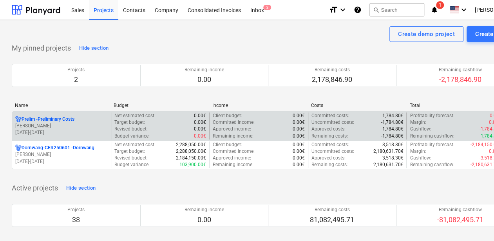
click at [69, 118] on p "Prelim - Preliminary Costs" at bounding box center [48, 119] width 53 height 7
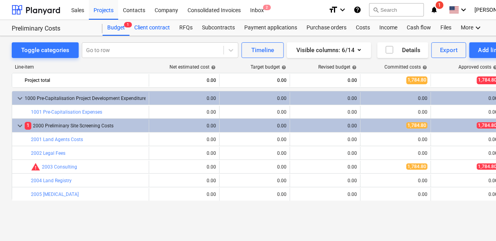
click at [151, 29] on div "Client contract" at bounding box center [152, 28] width 45 height 16
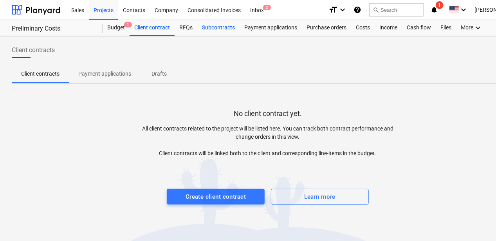
click at [197, 29] on div "Budget 1 Client contract RFQs Subcontracts Payment applications Purchase orders…" at bounding box center [314, 28] width 422 height 16
click at [198, 29] on div "Subcontracts" at bounding box center [218, 28] width 42 height 16
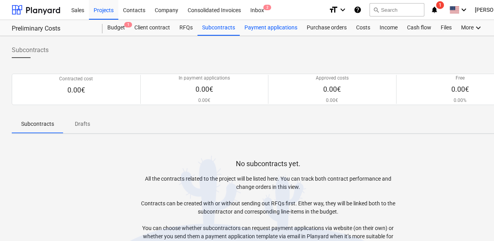
click at [280, 29] on div "Payment applications" at bounding box center [271, 28] width 62 height 16
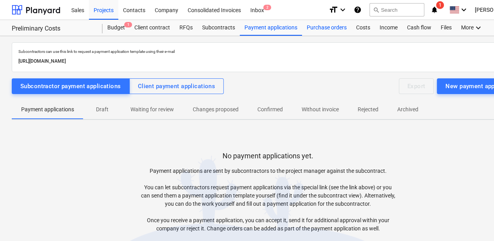
click at [333, 23] on div "Purchase orders" at bounding box center [326, 28] width 49 height 16
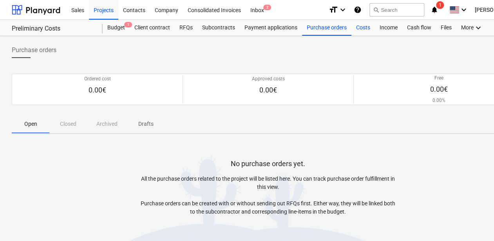
click at [366, 29] on div "Costs" at bounding box center [363, 28] width 24 height 16
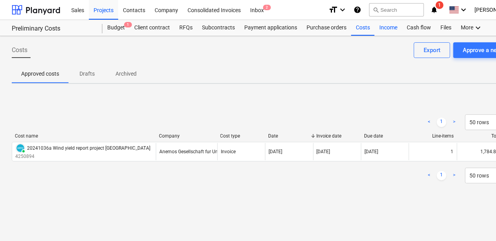
click at [395, 32] on div "Income" at bounding box center [388, 28] width 27 height 16
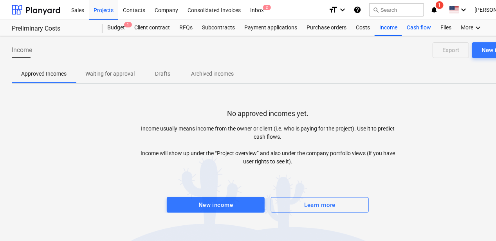
click at [414, 29] on div "Cash flow" at bounding box center [419, 28] width 34 height 16
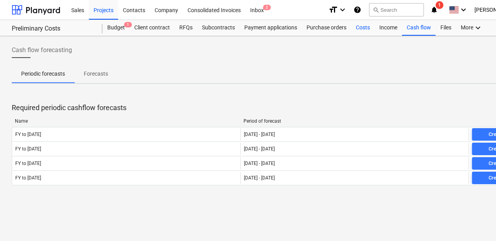
click at [364, 27] on div "Costs" at bounding box center [363, 28] width 24 height 16
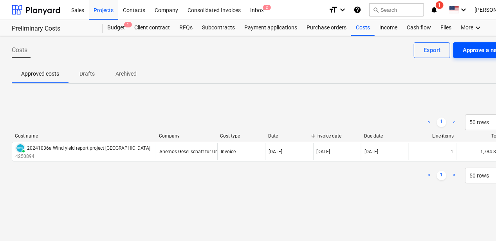
click at [466, 47] on div "Approve a new cost" at bounding box center [489, 50] width 52 height 10
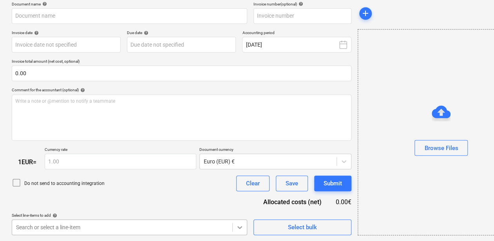
scroll to position [235, 0]
click at [236, 120] on body "Sales Projects Contacts Company Consolidated Invoices Inbox 2 format_size keybo…" at bounding box center [247, -1] width 494 height 241
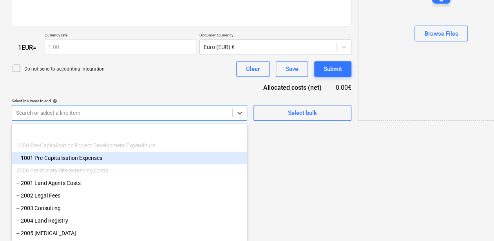
scroll to position [0, 0]
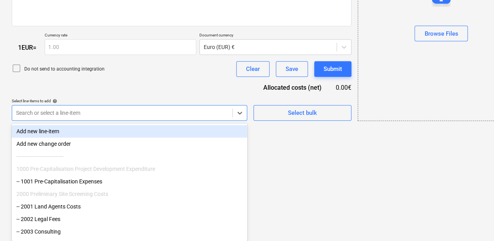
click at [109, 137] on div "Add new line-item" at bounding box center [129, 131] width 235 height 13
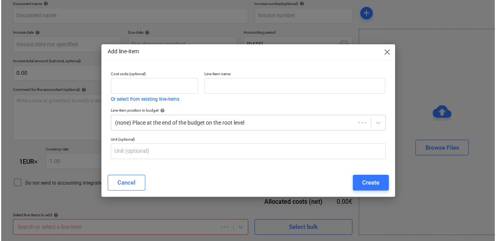
scroll to position [120, 0]
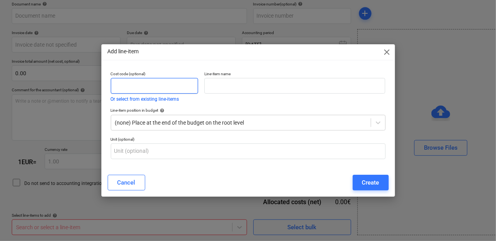
click at [133, 83] on input "text" at bounding box center [154, 86] width 87 height 16
type input "1"
click at [136, 121] on div at bounding box center [241, 123] width 252 height 8
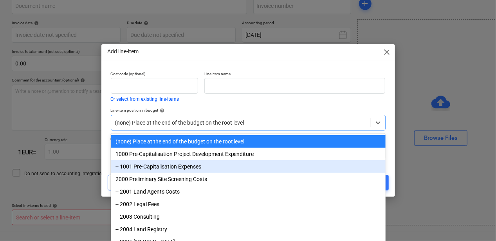
scroll to position [1, 0]
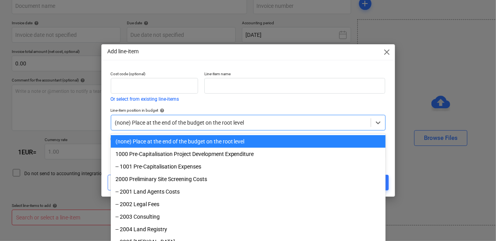
click at [160, 119] on div at bounding box center [241, 123] width 252 height 8
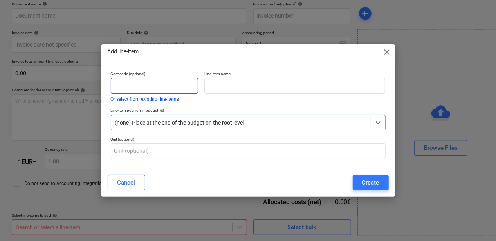
click at [152, 92] on input "text" at bounding box center [154, 86] width 87 height 16
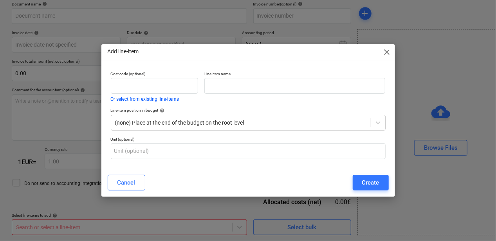
click at [182, 122] on div at bounding box center [241, 123] width 252 height 8
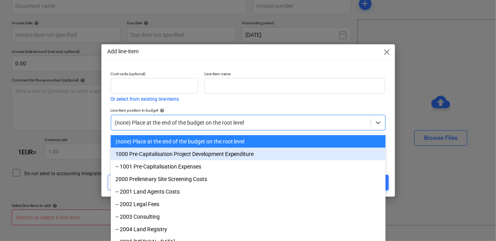
click at [179, 154] on div "1000 Pre-Capitalisation Project Development Expenditure" at bounding box center [248, 154] width 275 height 13
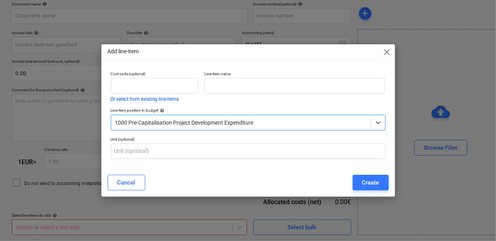
click at [164, 121] on div at bounding box center [241, 123] width 252 height 8
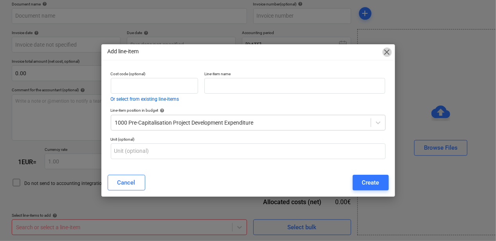
click at [386, 51] on span "close" at bounding box center [387, 51] width 9 height 9
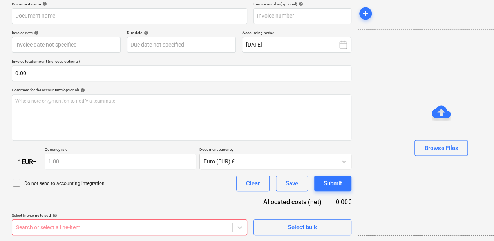
click at [71, 221] on div "Search or select a line-item" at bounding box center [129, 227] width 235 height 16
click at [241, 120] on body "Sales Projects Contacts Company Consolidated Invoices Inbox 2 format_size keybo…" at bounding box center [247, -1] width 494 height 241
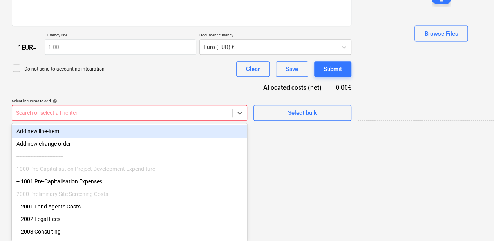
click at [57, 133] on div "Add new line-item" at bounding box center [129, 131] width 235 height 13
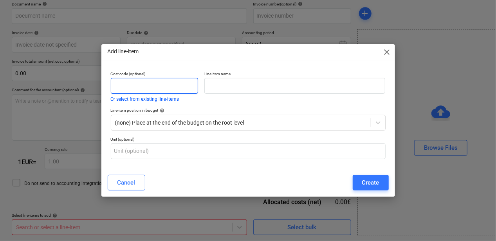
click at [146, 92] on input "text" at bounding box center [154, 86] width 87 height 16
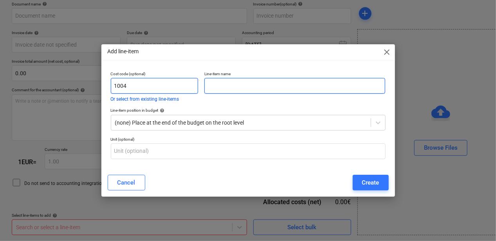
type input "1004"
click at [245, 90] on input "text" at bounding box center [294, 86] width 181 height 16
paste input "Exclusivity Agreement Landowner Payment"
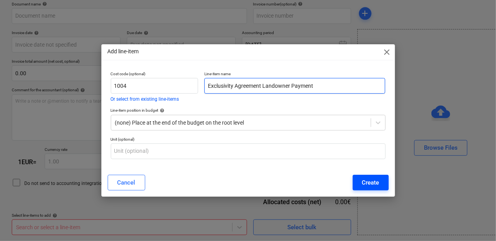
type input "Exclusivity Agreement Landowner Payment"
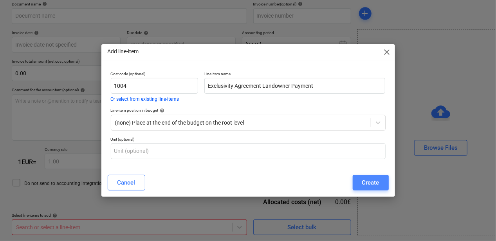
click at [365, 178] on div "Create" at bounding box center [370, 182] width 17 height 10
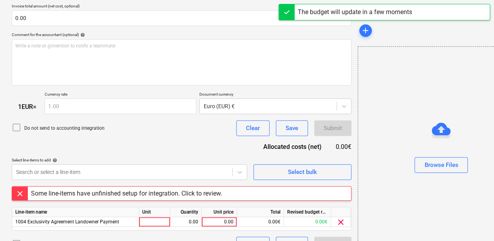
scroll to position [193, 0]
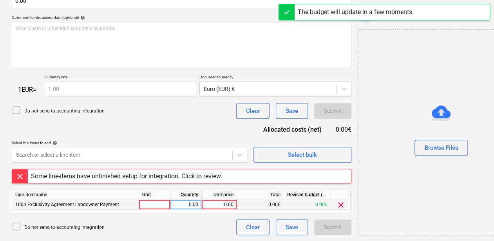
click at [153, 203] on div at bounding box center [154, 205] width 31 height 10
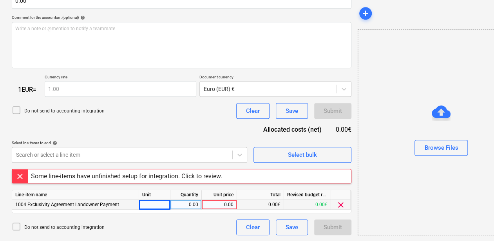
click at [167, 206] on div at bounding box center [154, 205] width 31 height 10
type input "pcs"
click at [191, 202] on div "0.00" at bounding box center [186, 205] width 25 height 10
type input "1"
click at [227, 204] on div "0.00" at bounding box center [219, 205] width 29 height 10
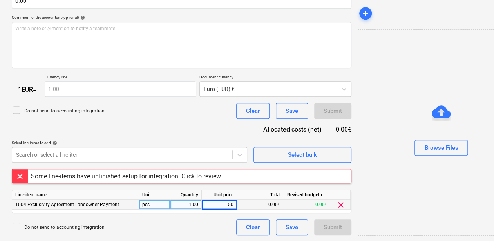
type input "500"
click at [224, 221] on div "Do not send to accounting integration Clear Save Submit" at bounding box center [182, 227] width 340 height 16
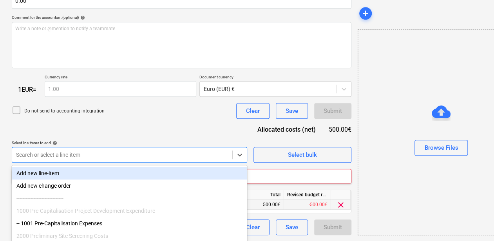
scroll to position [235, 0]
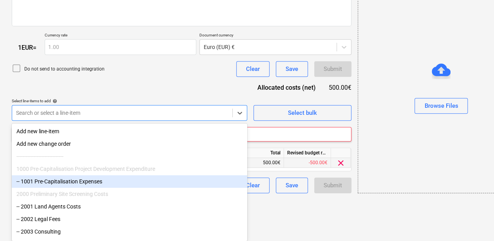
scroll to position [26, 0]
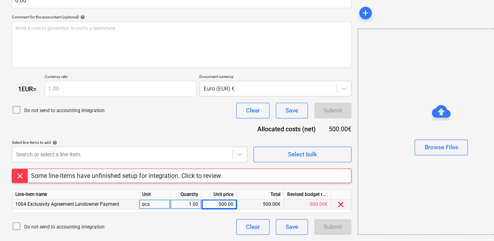
click at [134, 81] on div "Document name help Invoice number (optional) help Invoice date help Press the d…" at bounding box center [182, 82] width 340 height 306
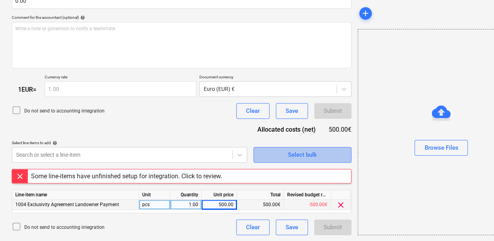
click at [277, 155] on span "Select bulk" at bounding box center [302, 155] width 78 height 10
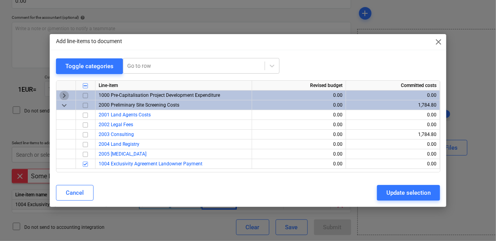
click at [65, 94] on span "keyboard_arrow_right" at bounding box center [64, 95] width 9 height 9
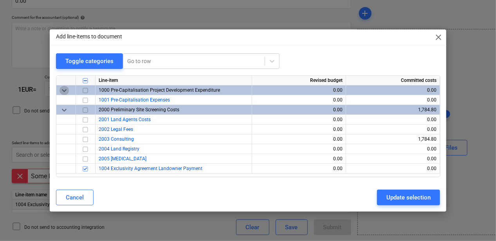
click at [65, 93] on span "keyboard_arrow_down" at bounding box center [64, 90] width 9 height 9
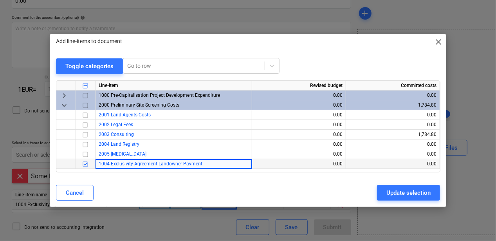
click at [130, 163] on span "1004 Exclusivity Agreement Landowner Payment" at bounding box center [151, 163] width 104 height 5
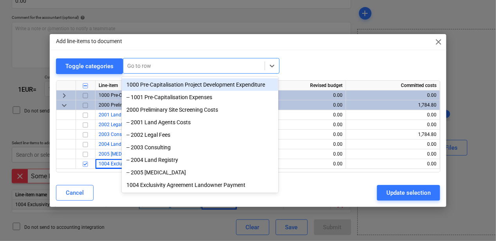
click at [160, 65] on div at bounding box center [194, 66] width 134 height 8
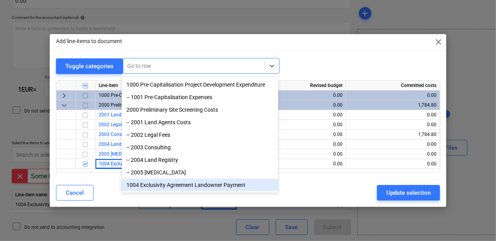
click at [188, 188] on div "1004 Exclusivity Agreement Landowner Payment" at bounding box center [200, 185] width 157 height 13
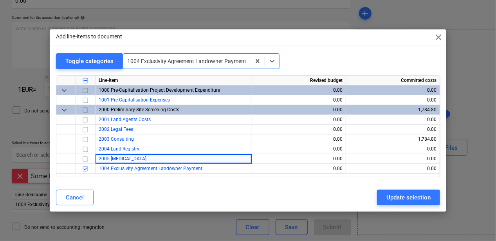
click at [436, 36] on span "close" at bounding box center [438, 37] width 9 height 9
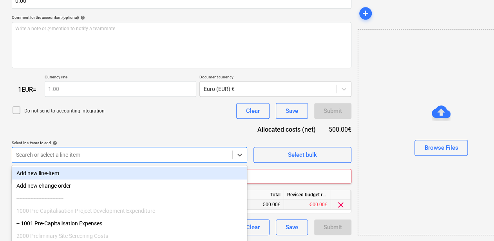
scroll to position [235, 0]
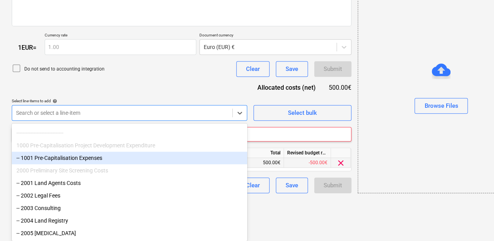
scroll to position [0, 0]
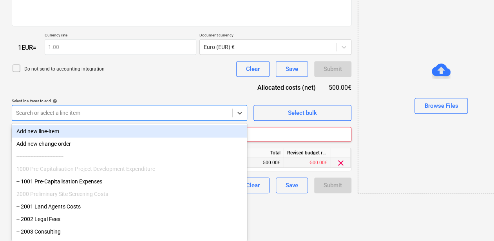
click at [90, 132] on div "Add new line-item" at bounding box center [129, 131] width 235 height 13
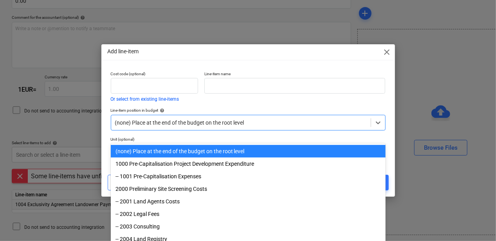
scroll to position [203, 0]
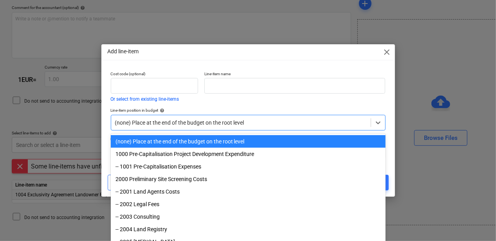
click at [156, 123] on div at bounding box center [241, 123] width 252 height 8
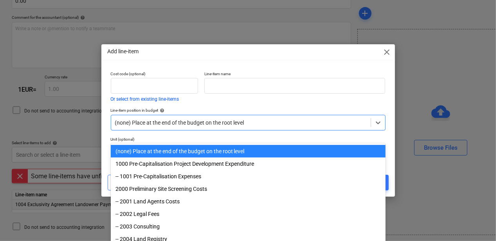
click at [169, 128] on div "(none) Place at the end of the budget on the root level" at bounding box center [248, 123] width 275 height 16
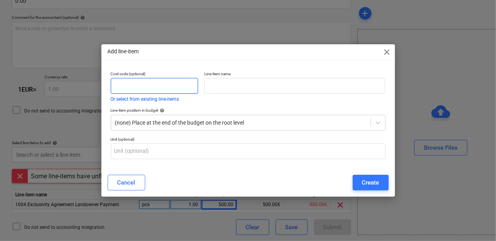
click at [158, 91] on input "text" at bounding box center [154, 86] width 87 height 16
click at [139, 182] on button "Cancel" at bounding box center [127, 183] width 38 height 16
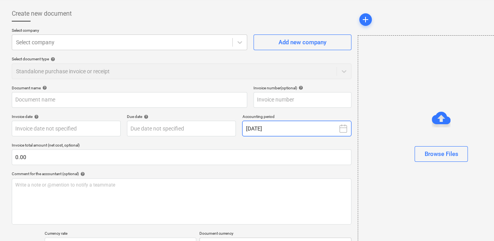
scroll to position [36, 0]
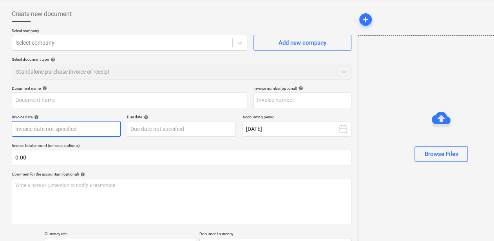
click at [101, 128] on body "Sales Projects Contacts Company Consolidated Invoices Inbox 2 format_size keybo…" at bounding box center [247, 84] width 494 height 241
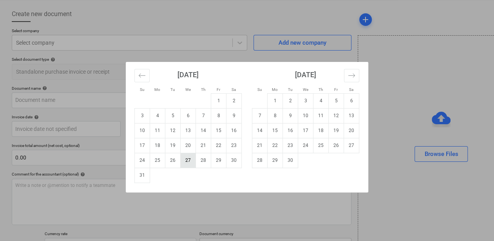
click at [192, 164] on td "27" at bounding box center [188, 160] width 15 height 15
type input "[DATE]"
click at [167, 131] on body "Sales Projects Contacts Company Consolidated Invoices Inbox 2 format_size keybo…" at bounding box center [247, 84] width 494 height 241
click at [275, 132] on td "15" at bounding box center [275, 130] width 15 height 15
type input "[DATE]"
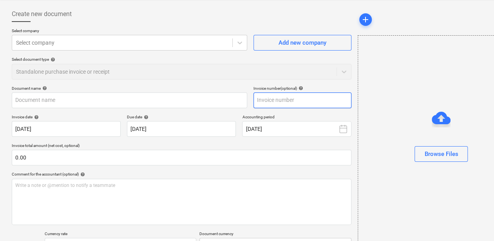
click at [283, 102] on input "text" at bounding box center [302, 100] width 98 height 16
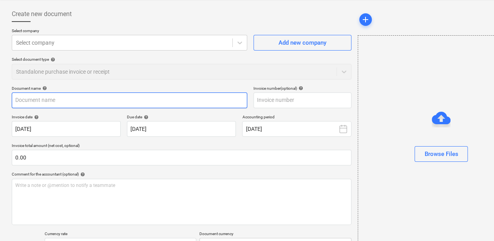
click at [142, 105] on input "text" at bounding box center [129, 100] width 235 height 16
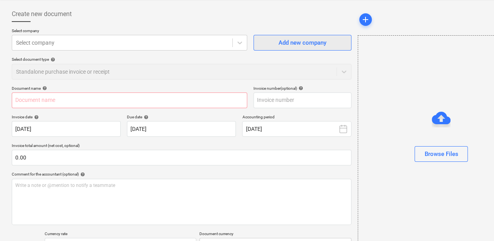
click at [280, 47] on div "Add new company" at bounding box center [303, 43] width 48 height 10
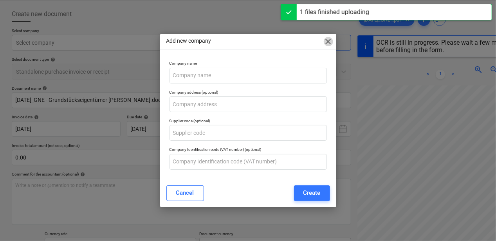
drag, startPoint x: 327, startPoint y: 42, endPoint x: 202, endPoint y: 33, distance: 124.9
click at [326, 41] on span "close" at bounding box center [328, 41] width 9 height 9
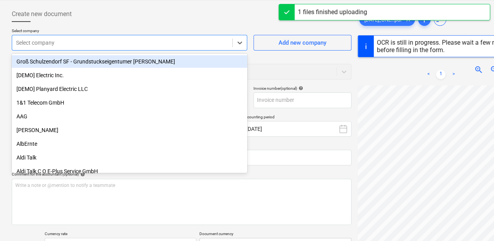
click at [166, 35] on div "Select company" at bounding box center [129, 43] width 235 height 16
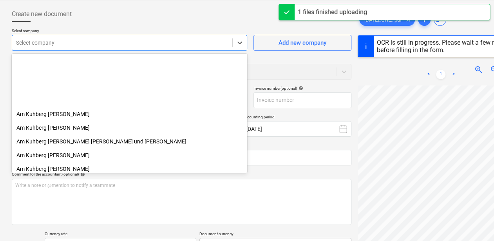
scroll to position [392, 0]
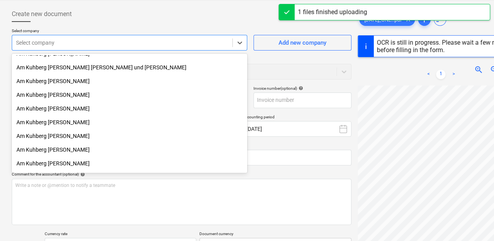
type input "2025"
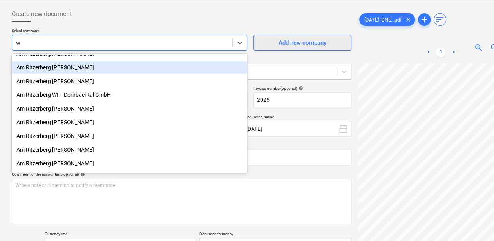
type input "w"
click at [277, 44] on span "Add new company" at bounding box center [302, 43] width 78 height 10
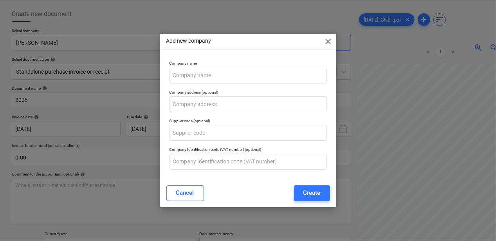
click at [324, 45] on span "close" at bounding box center [328, 41] width 9 height 9
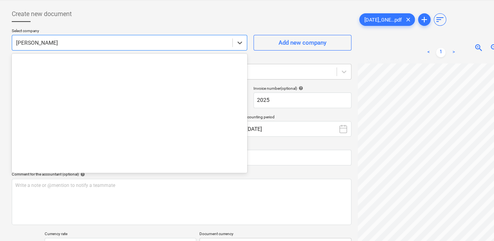
scroll to position [2029, 0]
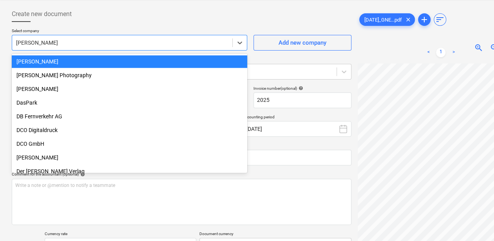
drag, startPoint x: 105, startPoint y: 39, endPoint x: -3, endPoint y: 29, distance: 108.1
click at [0, 29] on html "Sales Projects Contacts Company Consolidated Invoices Inbox 2 format_size keybo…" at bounding box center [247, 84] width 494 height 241
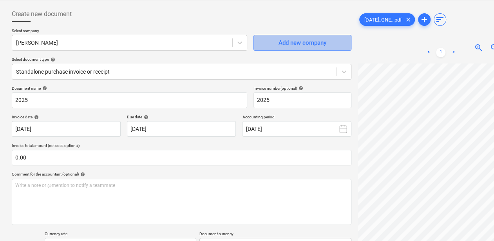
click at [329, 44] on span "Add new company" at bounding box center [302, 43] width 78 height 10
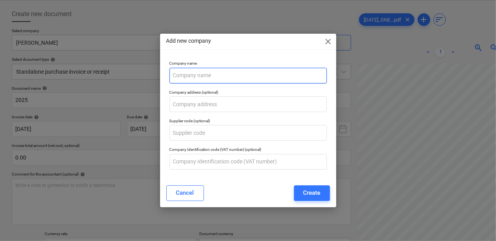
click at [214, 76] on input "text" at bounding box center [248, 76] width 157 height 16
type input "Zieglstadl WF - Martin Wimmer"
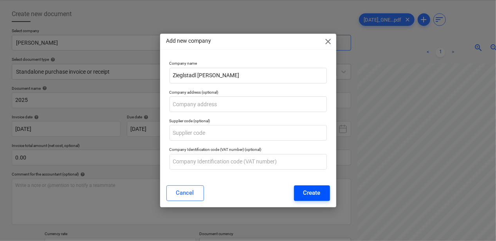
click at [308, 194] on div "Create" at bounding box center [312, 193] width 17 height 10
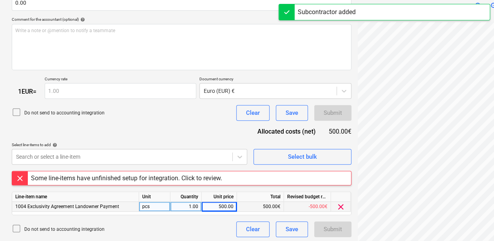
scroll to position [193, 0]
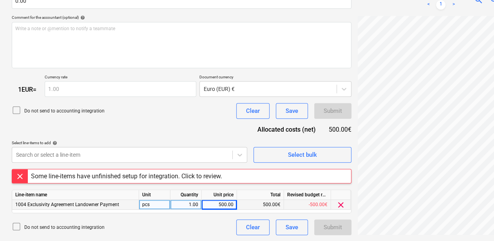
click at [196, 173] on div "Some line-items have unfinished setup for integration. Click to review." at bounding box center [126, 175] width 191 height 7
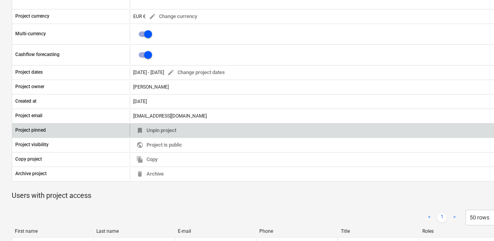
scroll to position [36, 0]
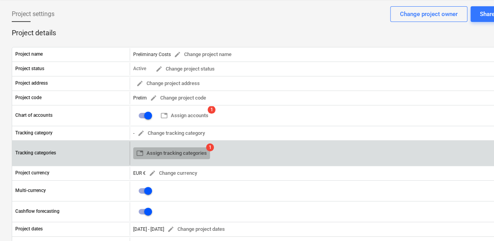
click at [183, 153] on span "table Assign tracking categories" at bounding box center [171, 153] width 71 height 9
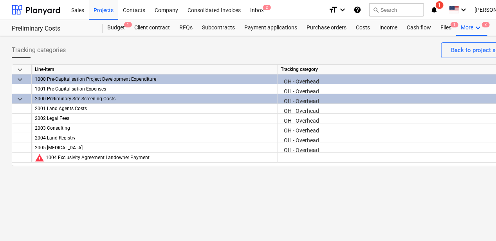
click at [58, 80] on div "1000 Pre-Capitalisation Project Development Expenditure" at bounding box center [154, 79] width 239 height 10
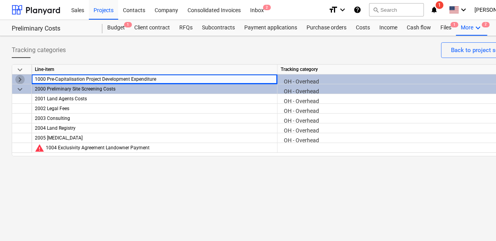
click at [21, 81] on span "keyboard_arrow_right" at bounding box center [19, 79] width 9 height 9
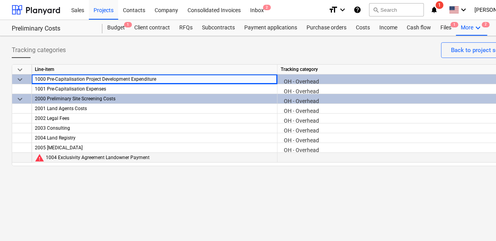
click at [74, 158] on div "1004 Exclusivity Agreement Landowner Payment" at bounding box center [160, 158] width 228 height 10
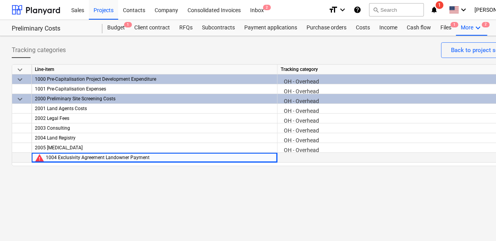
drag, startPoint x: 40, startPoint y: 159, endPoint x: 39, endPoint y: 154, distance: 5.5
click at [40, 157] on span "warning" at bounding box center [39, 157] width 9 height 9
click at [288, 154] on div at bounding box center [400, 160] width 239 height 14
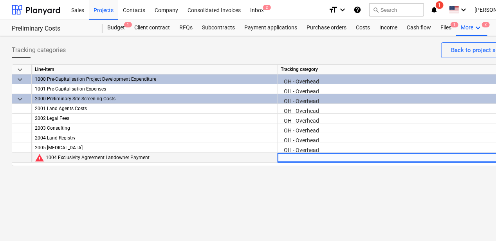
click at [290, 156] on div at bounding box center [400, 160] width 239 height 14
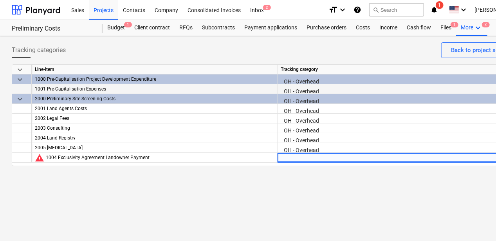
click at [322, 89] on div "OH - Overhead" at bounding box center [400, 91] width 239 height 14
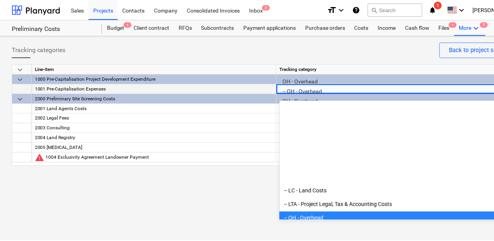
scroll to position [110, 0]
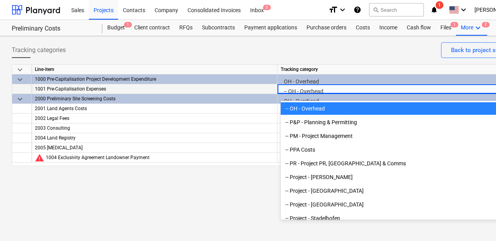
click at [248, 49] on div "Tracking categories Back to project settings" at bounding box center [268, 53] width 512 height 22
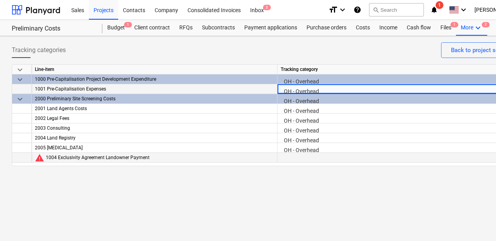
click at [293, 162] on div at bounding box center [400, 160] width 239 height 14
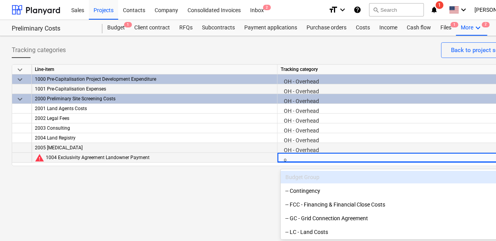
type input "oh"
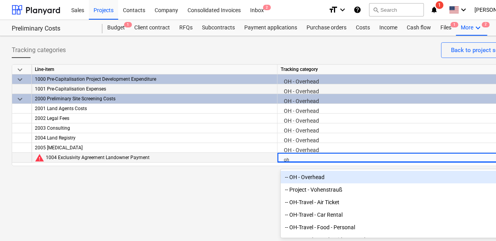
click at [322, 177] on div "-- OH - Overhead" at bounding box center [400, 177] width 239 height 13
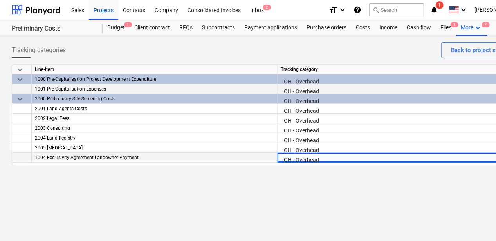
click at [301, 201] on div "Tracking categories Back to project settings keyboard_arrow_down Line-item Trac…" at bounding box center [268, 138] width 536 height 205
click at [469, 50] on div "Back to project settings" at bounding box center [482, 50] width 63 height 10
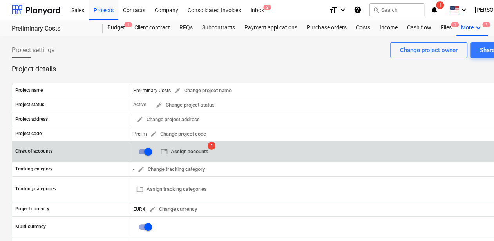
click at [202, 148] on span "table Assign accounts" at bounding box center [185, 151] width 48 height 9
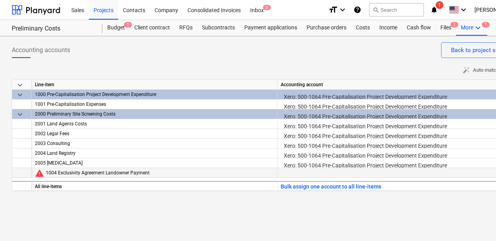
click at [297, 174] on div at bounding box center [400, 175] width 239 height 14
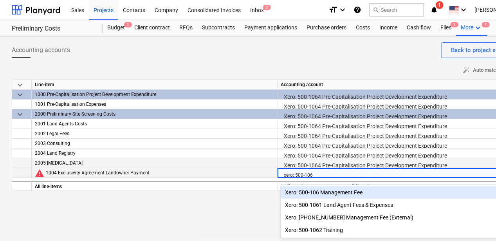
type input "xero: 500-1064"
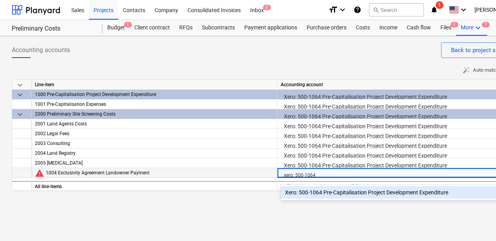
click at [349, 194] on div "Xero: 500-1064 Pre-Capitalisation Project Development Expenditure" at bounding box center [400, 192] width 239 height 13
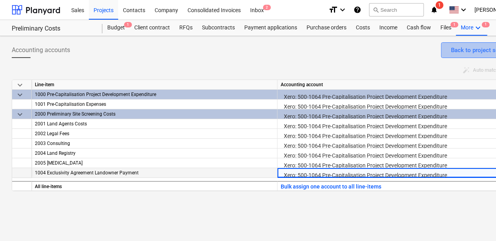
click at [470, 48] on div "Back to project settings" at bounding box center [482, 50] width 63 height 10
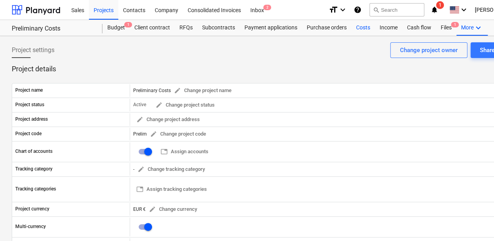
click at [361, 27] on div "Costs" at bounding box center [363, 28] width 24 height 16
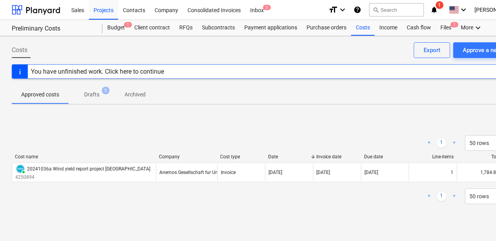
click at [94, 91] on p "Drafts" at bounding box center [91, 94] width 15 height 8
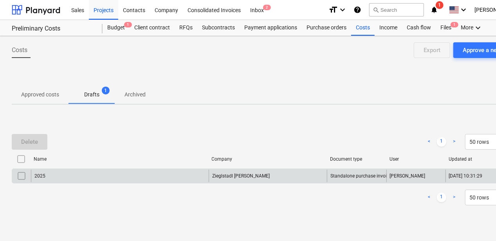
click at [139, 174] on div "2025" at bounding box center [120, 176] width 178 height 13
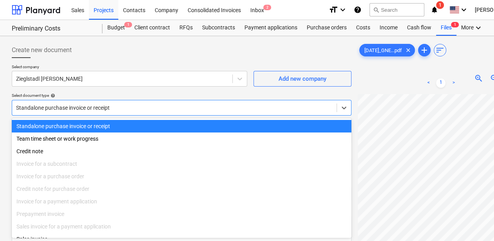
scroll to position [11, 0]
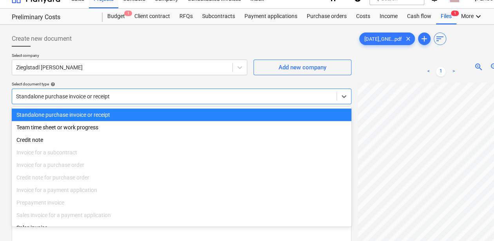
click at [133, 108] on body "Sales Projects Contacts Company Consolidated Invoices Inbox 2 format_size keybo…" at bounding box center [247, 109] width 494 height 241
click at [174, 35] on div "Create new document" at bounding box center [182, 39] width 340 height 16
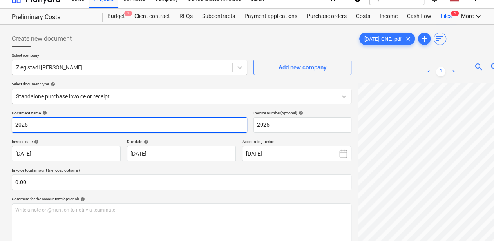
click at [80, 119] on input "2025" at bounding box center [129, 125] width 235 height 16
paste input "-04-29_GNE - Grundstückseigentümer Rechnung_Stefan Held"
type input "[DATE]_GNE - Grundstückseigentümer [PERSON_NAME]"
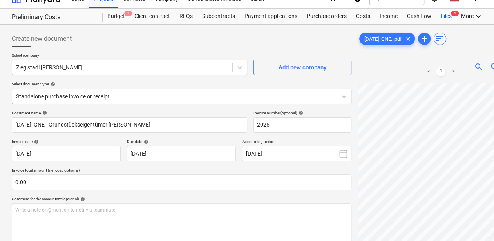
click at [132, 102] on div "Standalone purchase invoice or receipt" at bounding box center [182, 97] width 340 height 16
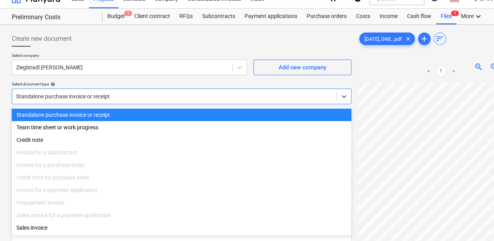
click at [298, 36] on div "Create new document" at bounding box center [182, 39] width 340 height 16
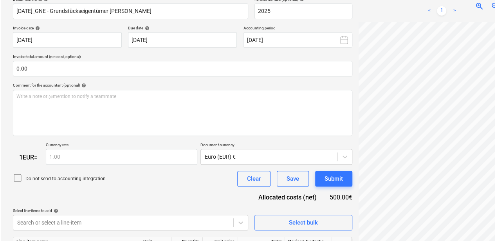
scroll to position [168, 0]
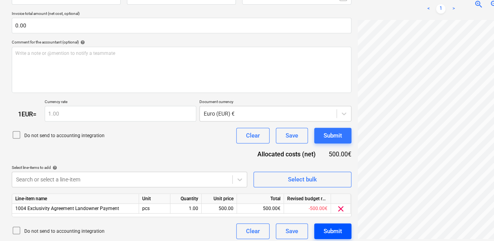
click at [334, 232] on div "Submit" at bounding box center [333, 231] width 18 height 10
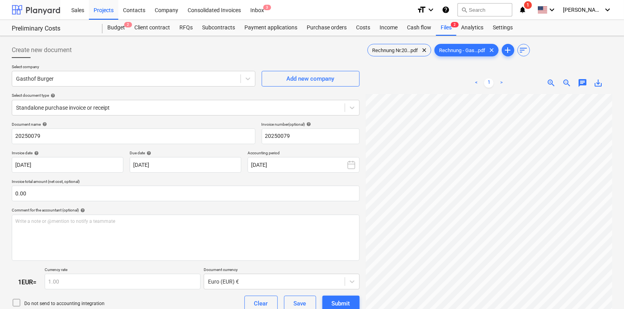
click at [36, 10] on div at bounding box center [36, 10] width 49 height 20
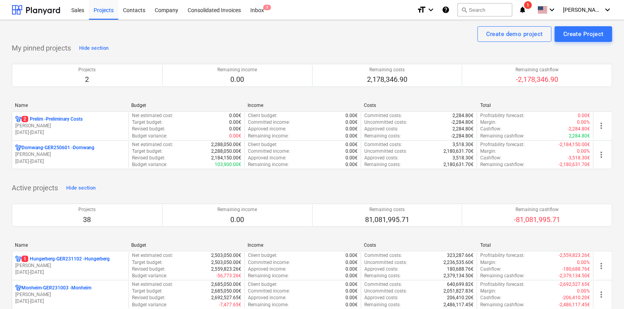
click at [84, 158] on p "01.04.2025 - 30.04.2030" at bounding box center [70, 161] width 110 height 7
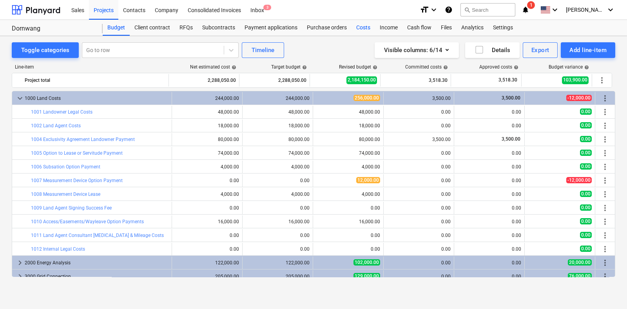
click at [360, 24] on div "Costs" at bounding box center [363, 28] width 24 height 16
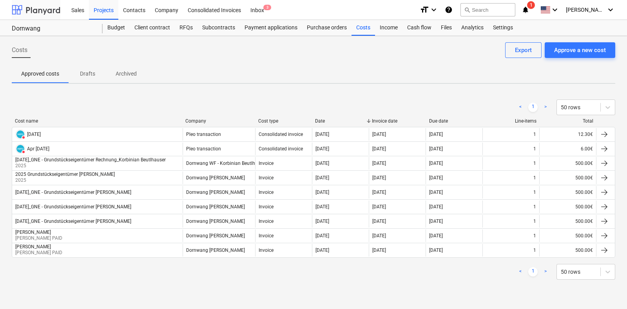
click at [51, 11] on div at bounding box center [36, 10] width 49 height 20
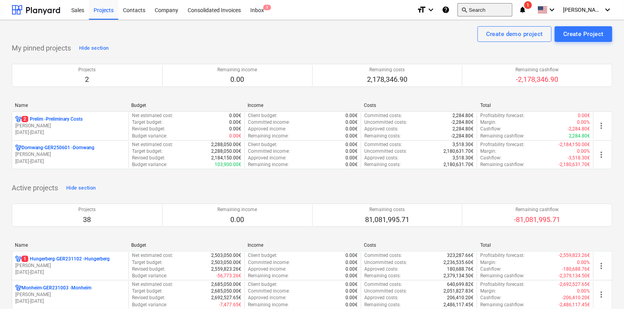
click at [502, 9] on button "search Search" at bounding box center [485, 9] width 55 height 13
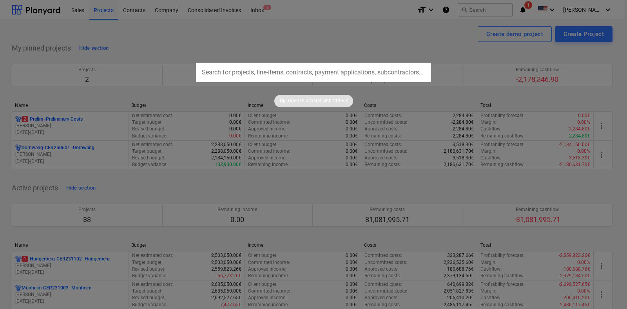
click at [402, 73] on input "text" at bounding box center [313, 73] width 235 height 20
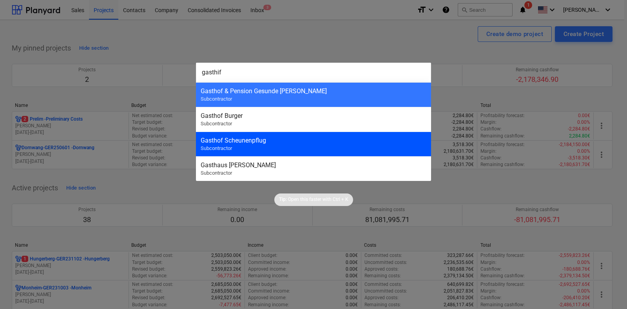
type input "gasthif"
click at [251, 132] on div "Gasthof Scheunenpflug Subcontractor" at bounding box center [313, 144] width 235 height 25
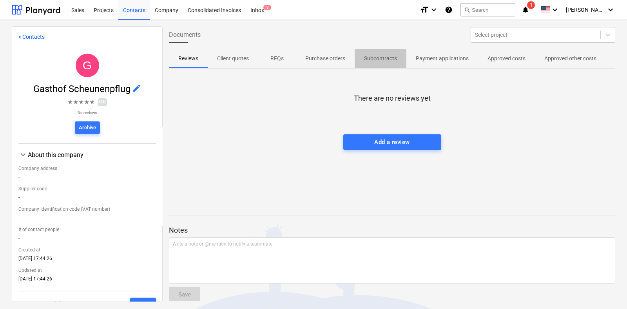
click at [382, 62] on p "Subcontracts" at bounding box center [380, 58] width 33 height 8
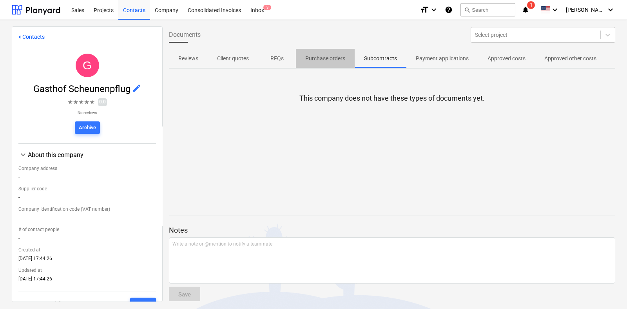
click at [329, 56] on p "Purchase orders" at bounding box center [325, 58] width 40 height 8
click at [433, 58] on p "Payment applications" at bounding box center [442, 58] width 53 height 8
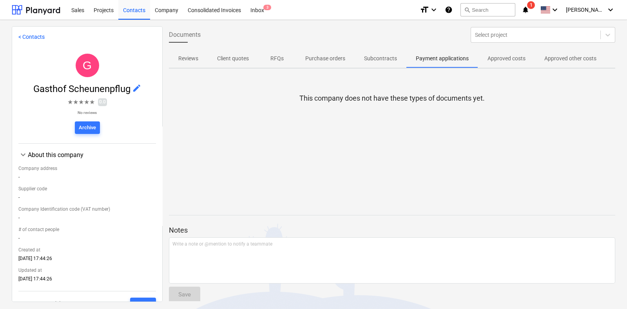
click at [517, 58] on p "Approved costs" at bounding box center [506, 58] width 38 height 8
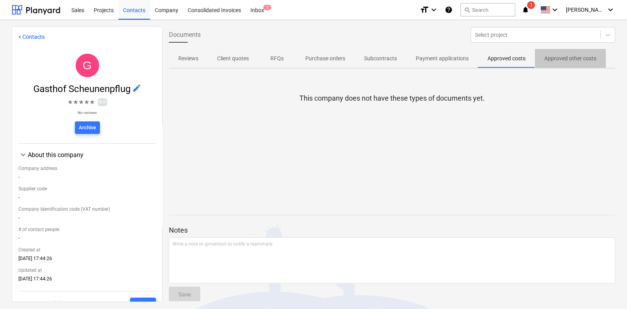
click at [566, 60] on p "Approved other costs" at bounding box center [570, 58] width 52 height 8
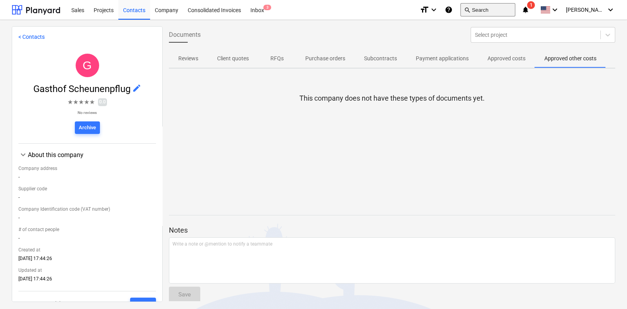
click at [507, 10] on button "search Search" at bounding box center [487, 9] width 55 height 13
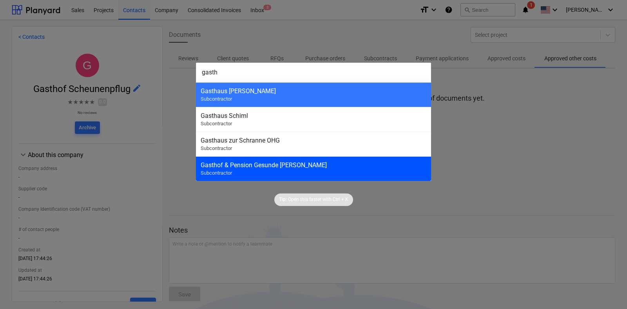
type input "gasth"
click at [308, 168] on div "Gasthof & Pension Gesunde [PERSON_NAME]" at bounding box center [314, 164] width 226 height 7
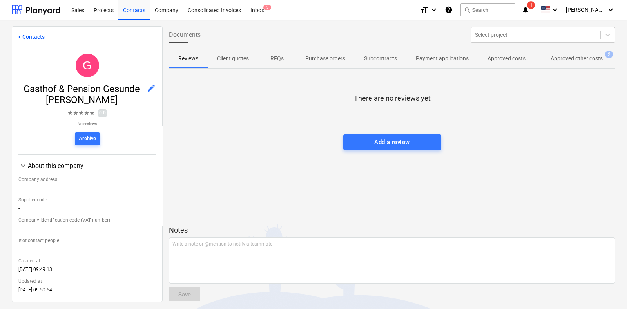
click at [378, 66] on button "Subcontracts" at bounding box center [381, 58] width 52 height 19
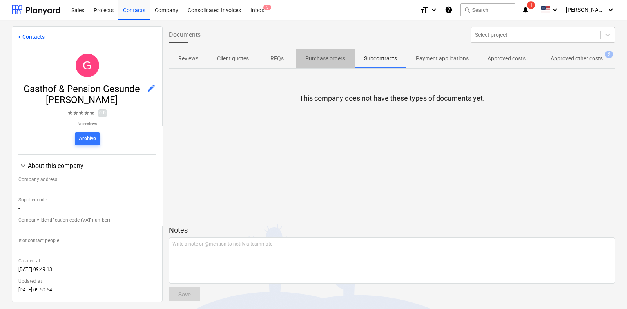
click at [341, 59] on p "Purchase orders" at bounding box center [325, 58] width 40 height 8
drag, startPoint x: 284, startPoint y: 56, endPoint x: 398, endPoint y: 60, distance: 114.8
click at [284, 56] on p "RFQs" at bounding box center [277, 58] width 19 height 8
click at [504, 61] on p "Approved costs" at bounding box center [506, 58] width 38 height 8
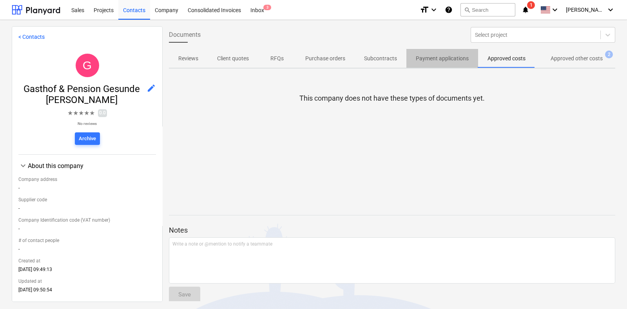
click at [452, 55] on p "Payment applications" at bounding box center [442, 58] width 53 height 8
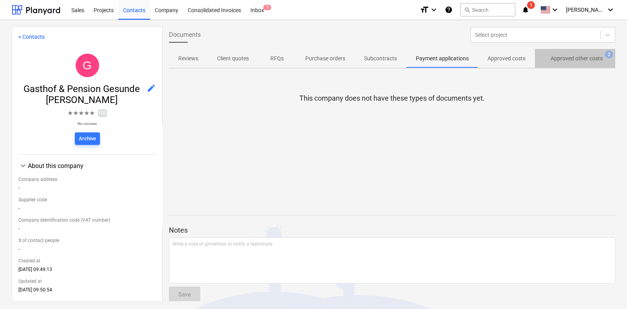
click at [569, 60] on p "Approved other costs" at bounding box center [576, 58] width 52 height 8
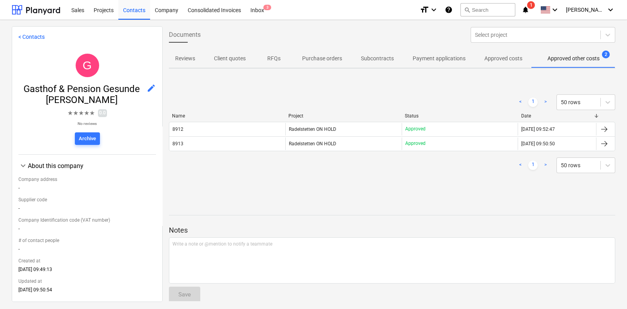
scroll to position [0, 5]
click at [351, 128] on div "Radelstetten ON HOLD" at bounding box center [343, 129] width 116 height 13
click at [264, 148] on div "8913" at bounding box center [227, 144] width 116 height 13
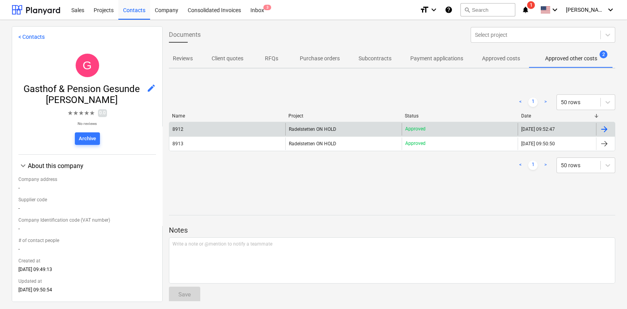
click at [225, 127] on div "8912" at bounding box center [227, 129] width 116 height 13
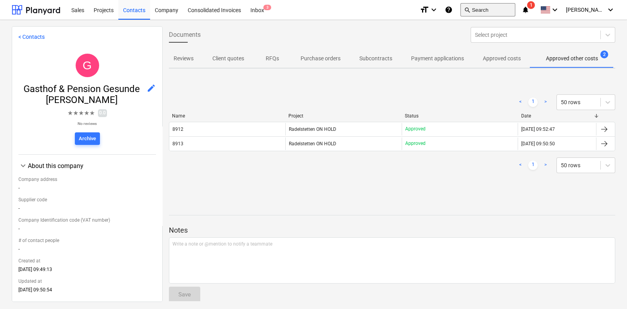
scroll to position [0, 5]
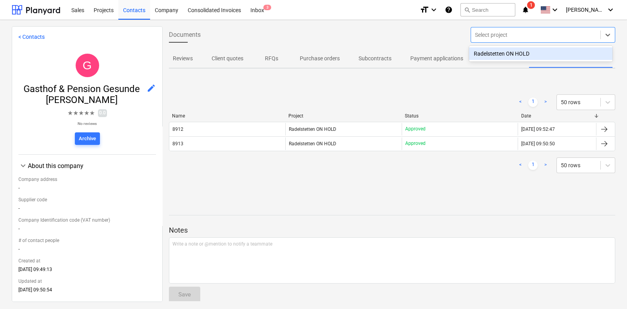
click at [537, 31] on div at bounding box center [535, 35] width 121 height 8
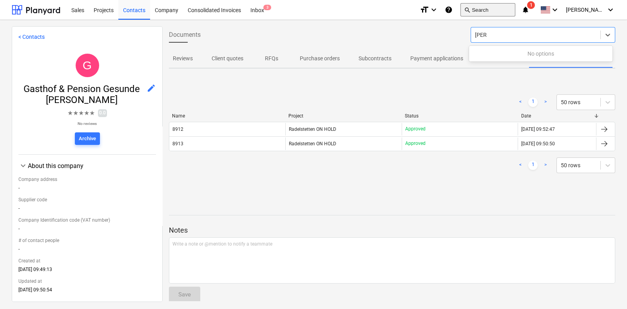
type input "[PERSON_NAME]"
click at [491, 7] on button "search Search" at bounding box center [487, 9] width 55 height 13
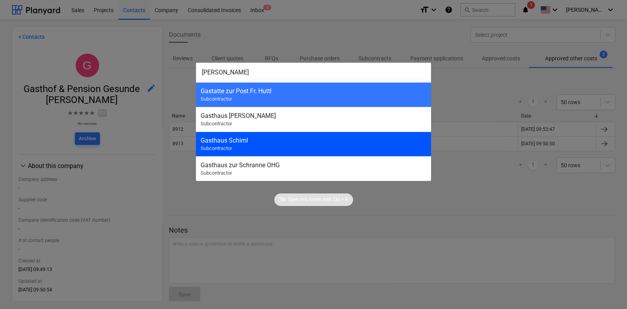
type input "[PERSON_NAME]"
click at [281, 148] on div "Gasthaus Schiml Subcontractor" at bounding box center [313, 144] width 235 height 25
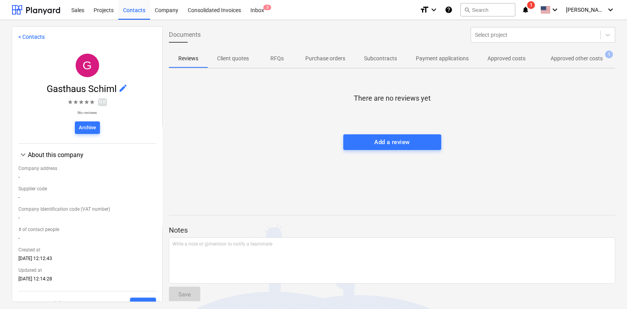
click at [560, 62] on p "Approved other costs" at bounding box center [576, 58] width 52 height 8
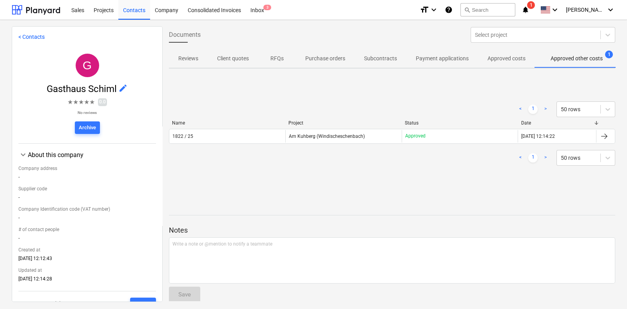
scroll to position [0, 5]
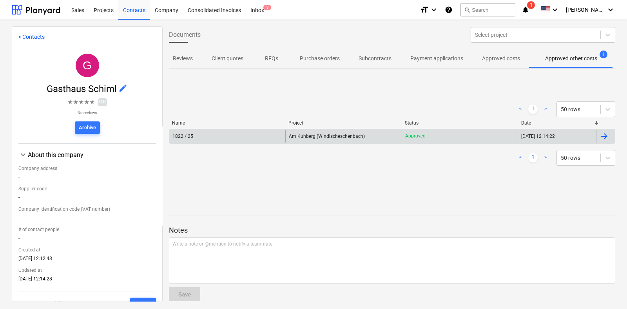
click at [235, 140] on div "1822 / 25" at bounding box center [227, 136] width 116 height 13
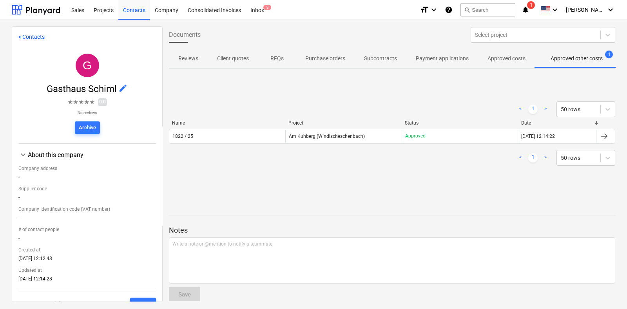
scroll to position [0, 5]
click at [499, 7] on button "search Search" at bounding box center [487, 9] width 55 height 13
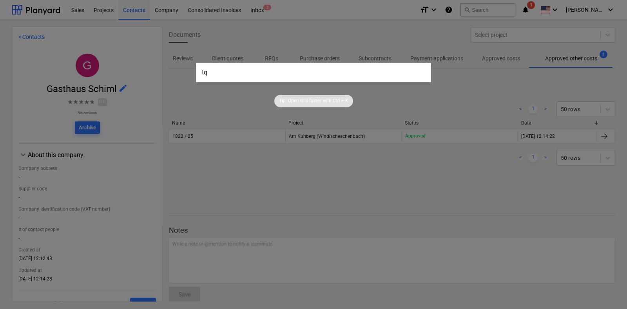
type input "t"
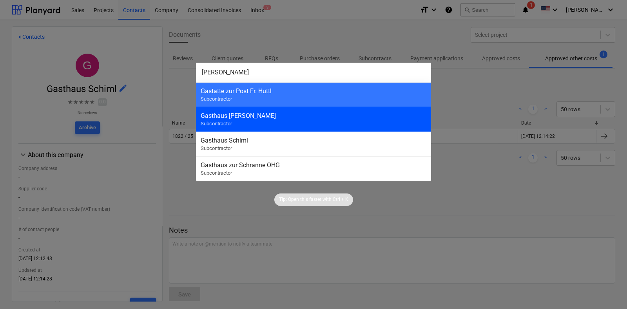
type input "[PERSON_NAME]"
click at [308, 118] on div "Gasthaus [PERSON_NAME]" at bounding box center [314, 115] width 226 height 7
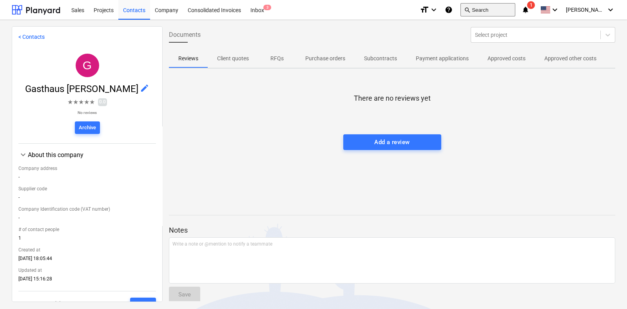
click at [509, 12] on button "search Search" at bounding box center [487, 9] width 55 height 13
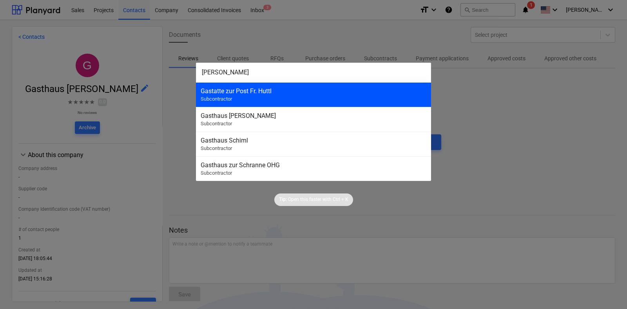
type input "[PERSON_NAME]"
click at [377, 89] on div "Gastatte zur Post Fr. Huttl" at bounding box center [314, 90] width 226 height 7
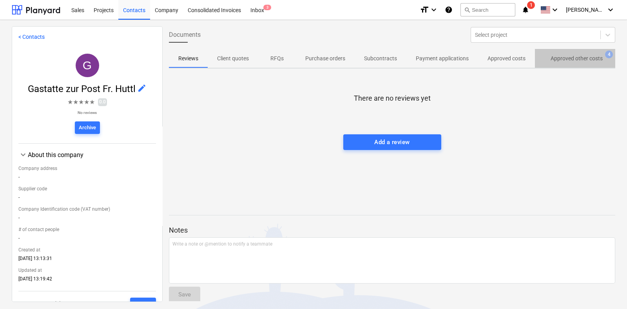
click at [560, 54] on p "Approved other costs" at bounding box center [576, 58] width 52 height 8
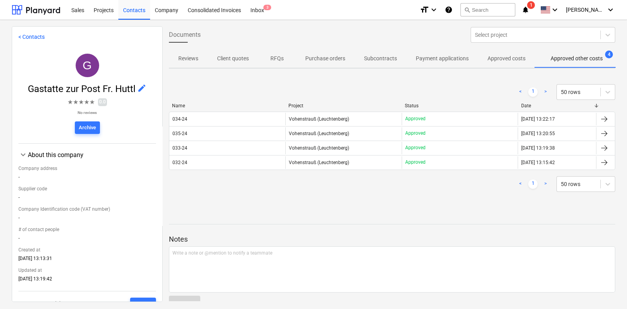
scroll to position [0, 5]
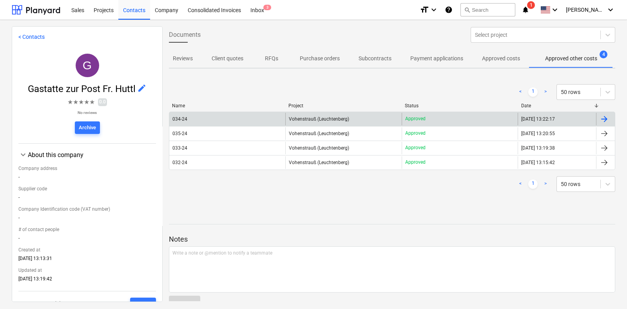
click at [256, 118] on div "034-24" at bounding box center [227, 119] width 116 height 13
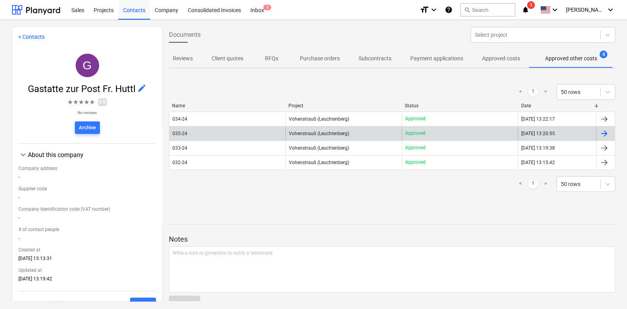
click at [198, 134] on div "035-24" at bounding box center [227, 133] width 116 height 13
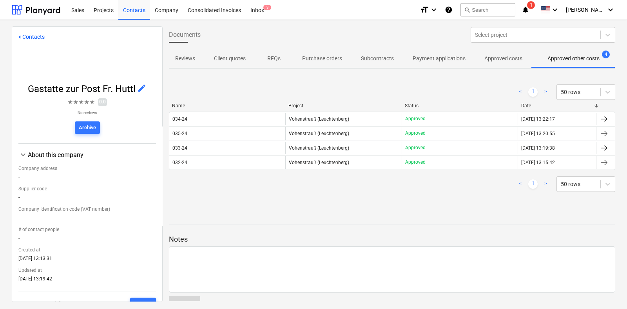
scroll to position [0, 5]
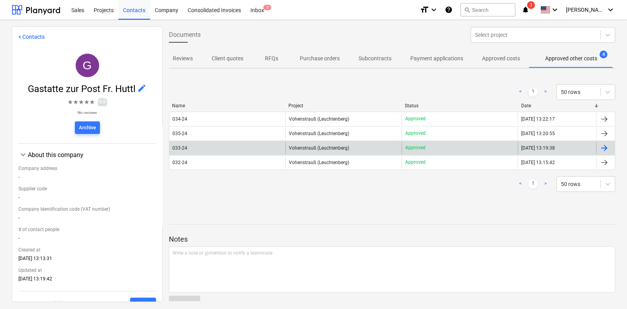
click at [281, 151] on div "033-24" at bounding box center [227, 148] width 116 height 13
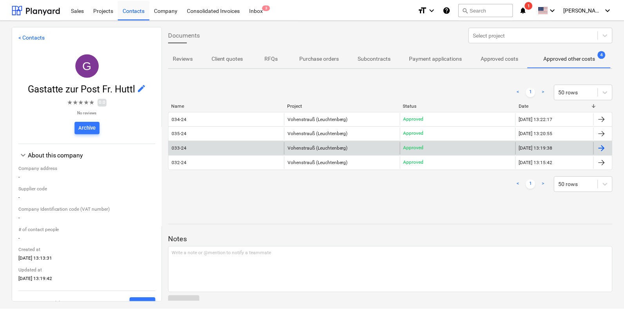
scroll to position [0, 5]
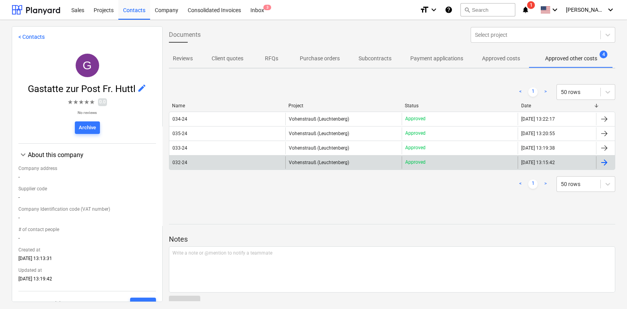
click at [271, 157] on div "032-24" at bounding box center [227, 162] width 116 height 13
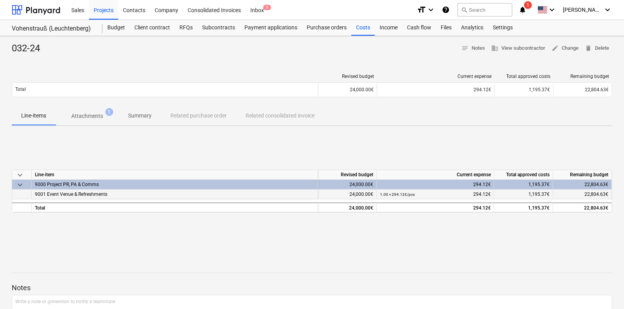
click at [104, 195] on span "9001 Event Venue & Refreshments" at bounding box center [71, 194] width 72 height 5
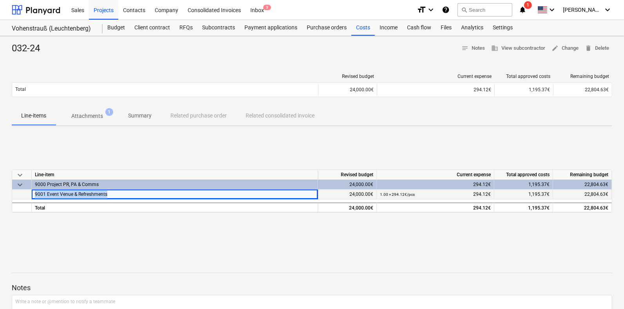
drag, startPoint x: 112, startPoint y: 194, endPoint x: 32, endPoint y: 195, distance: 79.9
click at [32, 195] on div "9001 Event Venue & Refreshments" at bounding box center [175, 195] width 286 height 10
copy span "9001 Event Venue & Refreshments"
drag, startPoint x: 148, startPoint y: 235, endPoint x: 136, endPoint y: 219, distance: 20.8
click at [148, 236] on div "keyboard_arrow_down Line-item Revised budget Current expense Total approved cos…" at bounding box center [312, 191] width 601 height 118
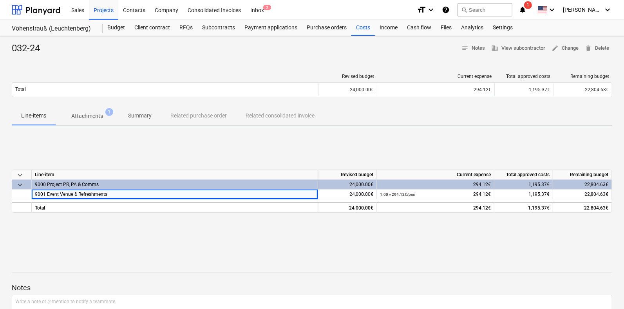
click at [118, 227] on div "keyboard_arrow_down Line-item Revised budget Current expense Total approved cos…" at bounding box center [312, 191] width 601 height 118
click at [157, 145] on div "keyboard_arrow_down Line-item Revised budget Current expense Total approved cos…" at bounding box center [312, 191] width 601 height 118
click at [46, 185] on div "9000 Project PR, PA & Comms" at bounding box center [175, 184] width 280 height 9
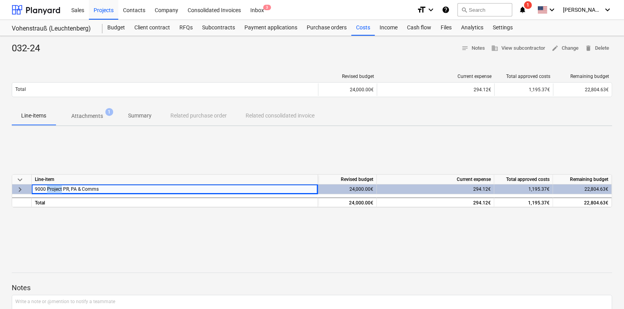
click at [46, 185] on div "9000 Project PR, PA & Comms" at bounding box center [175, 189] width 280 height 9
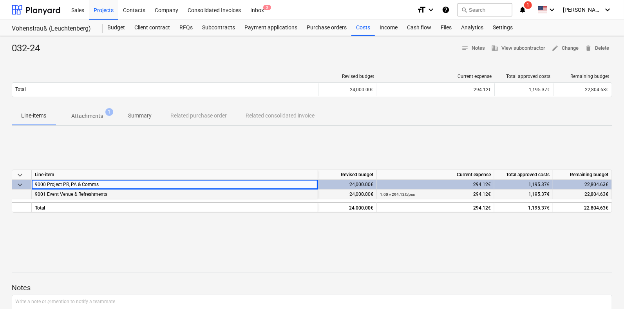
click at [44, 194] on span "9001 Event Venue & Refreshments" at bounding box center [71, 194] width 72 height 5
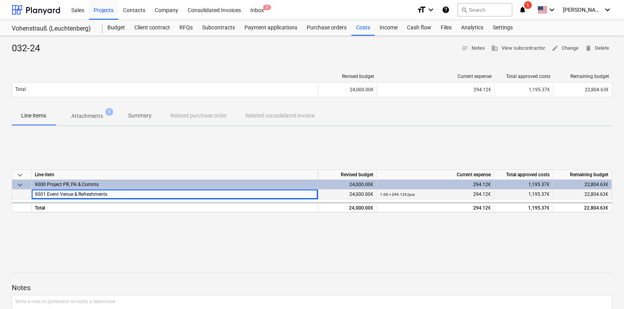
click at [44, 195] on span "9001 Event Venue & Refreshments" at bounding box center [71, 194] width 72 height 5
click at [83, 236] on div "keyboard_arrow_down Line-item Revised budget Current expense Total approved cos…" at bounding box center [312, 191] width 601 height 118
drag, startPoint x: 86, startPoint y: 195, endPoint x: 74, endPoint y: 194, distance: 11.9
click at [74, 194] on span "9001 Event Venue & Refreshments" at bounding box center [71, 194] width 72 height 5
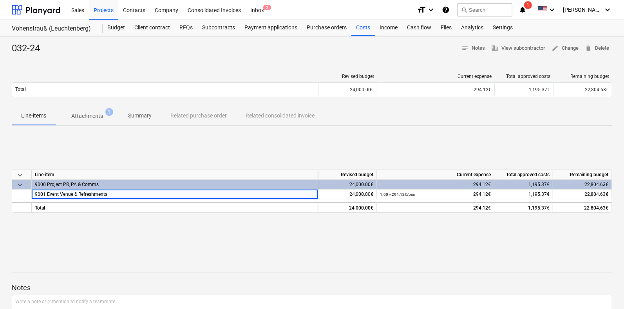
click at [100, 153] on div "keyboard_arrow_down Line-item Revised budget Current expense Total approved cos…" at bounding box center [312, 191] width 601 height 118
click at [95, 259] on div at bounding box center [312, 259] width 601 height 6
click at [159, 185] on div "9000 Project PR, PA & Comms" at bounding box center [175, 184] width 280 height 9
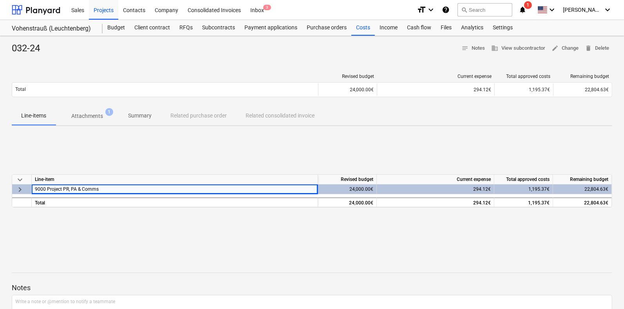
click at [24, 191] on span "keyboard_arrow_right" at bounding box center [19, 189] width 9 height 9
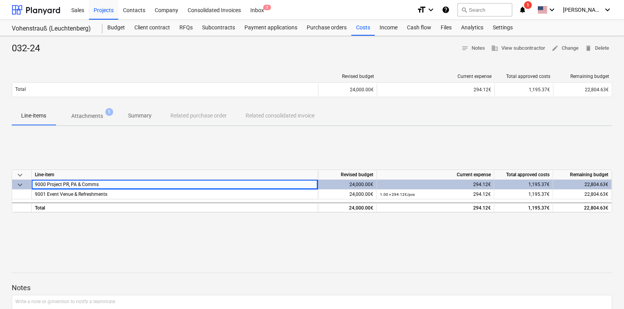
click at [47, 184] on div "9000 Project PR, PA & Comms" at bounding box center [175, 184] width 280 height 9
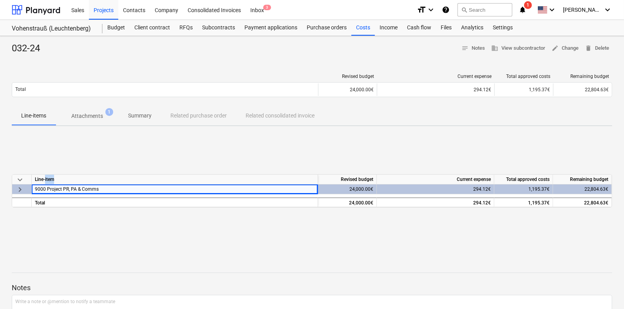
click at [47, 184] on div "Line-item" at bounding box center [175, 180] width 286 height 10
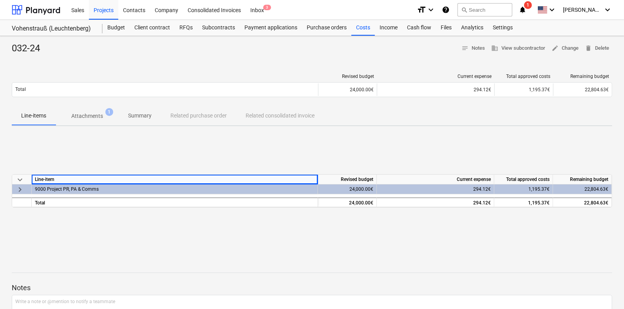
click at [47, 188] on div "9000 Project PR, PA & Comms" at bounding box center [175, 189] width 280 height 9
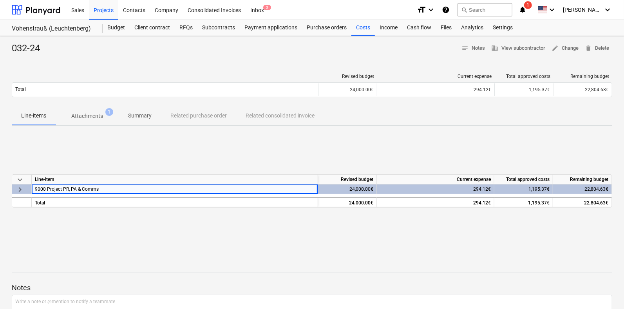
click at [47, 188] on div "9000 Project PR, PA & Comms" at bounding box center [175, 189] width 280 height 9
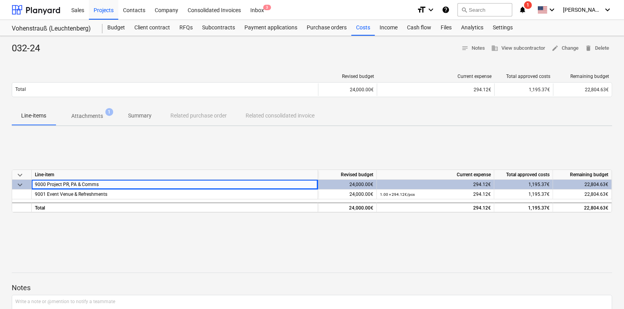
click at [390, 181] on div "294.12€" at bounding box center [435, 185] width 111 height 10
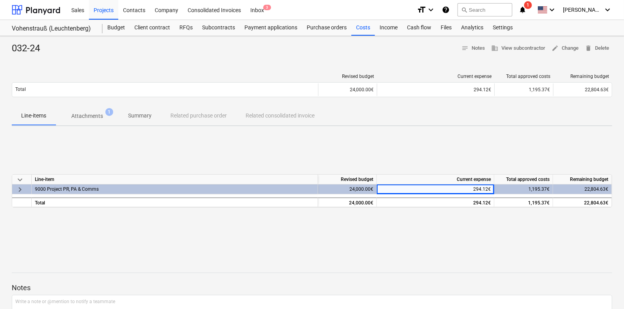
click at [267, 172] on div "keyboard_arrow_down Line-item Revised budget Current expense Total approved cos…" at bounding box center [312, 191] width 601 height 118
click at [244, 193] on div "9000 Project PR, PA & Comms" at bounding box center [175, 189] width 280 height 9
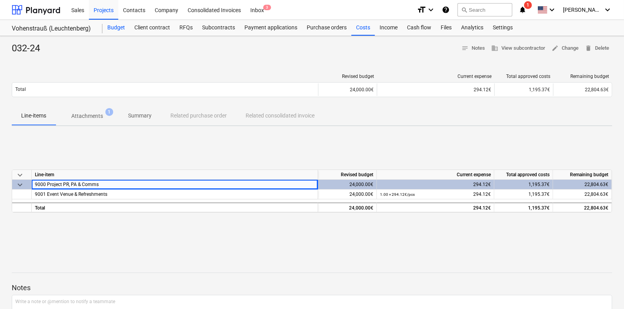
click at [114, 31] on div "Budget" at bounding box center [116, 28] width 27 height 16
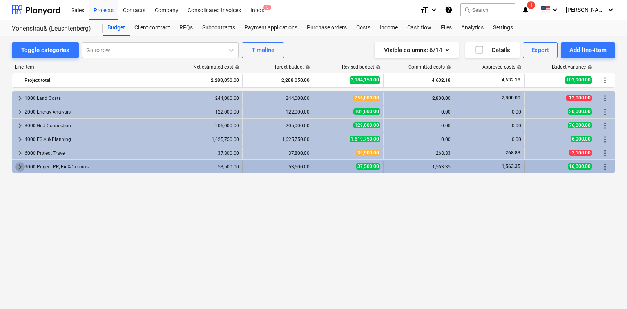
click at [16, 165] on span "keyboard_arrow_right" at bounding box center [19, 166] width 9 height 9
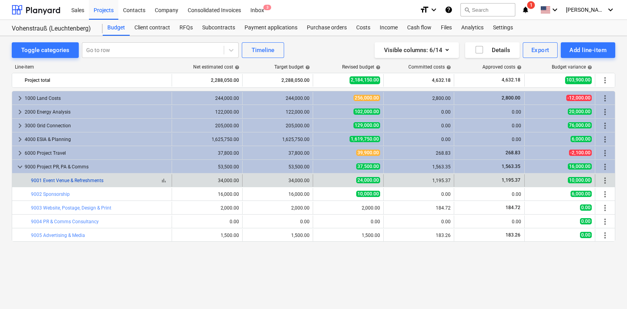
click at [77, 179] on link "9001 Event Venue & Refreshments" at bounding box center [67, 180] width 72 height 5
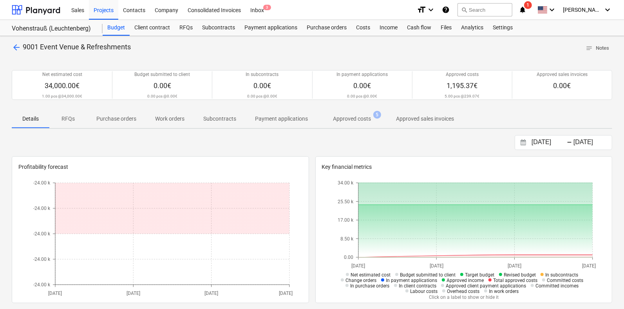
click at [63, 117] on p "RFQs" at bounding box center [68, 119] width 19 height 8
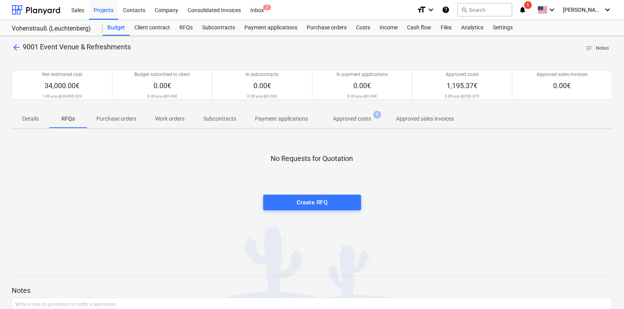
drag, startPoint x: 118, startPoint y: 118, endPoint x: 130, endPoint y: 117, distance: 12.2
click at [118, 118] on p "Purchase orders" at bounding box center [116, 119] width 40 height 8
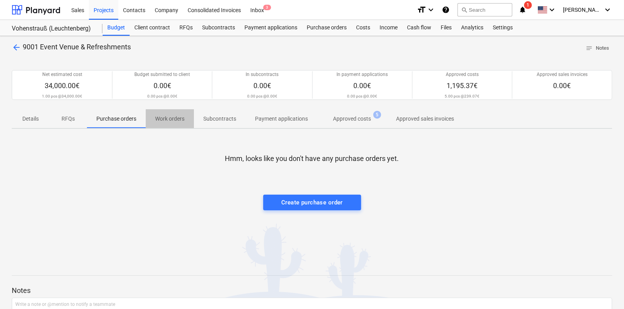
drag, startPoint x: 188, startPoint y: 118, endPoint x: 200, endPoint y: 120, distance: 12.0
click at [189, 118] on span "Work orders" at bounding box center [170, 118] width 48 height 13
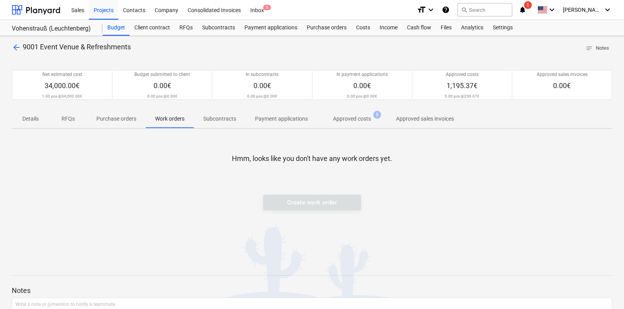
click at [235, 120] on p "Subcontracts" at bounding box center [219, 119] width 33 height 8
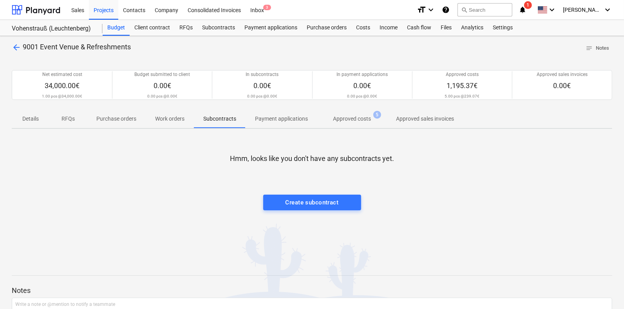
drag, startPoint x: 266, startPoint y: 122, endPoint x: 271, endPoint y: 123, distance: 4.8
click at [266, 122] on p "Payment applications" at bounding box center [281, 119] width 53 height 8
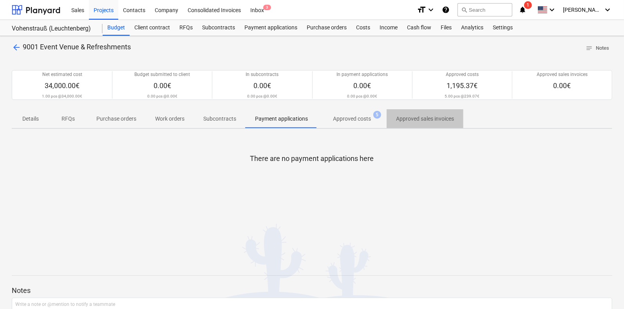
click at [429, 121] on p "Approved sales invoices" at bounding box center [425, 119] width 58 height 8
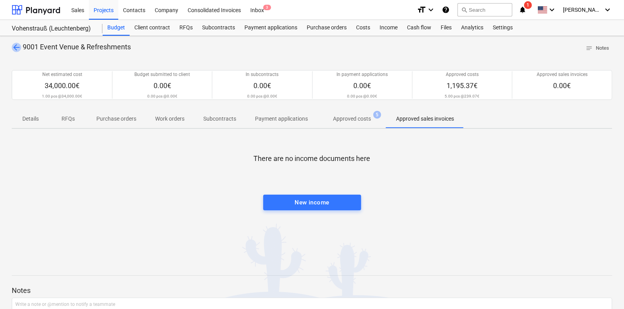
click at [12, 46] on span "arrow_back" at bounding box center [16, 47] width 9 height 9
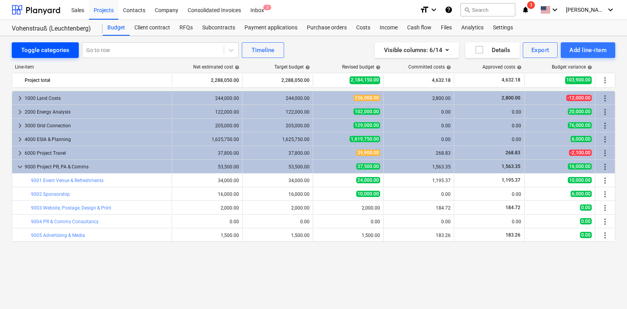
click at [51, 47] on div "Toggle categories" at bounding box center [45, 50] width 48 height 10
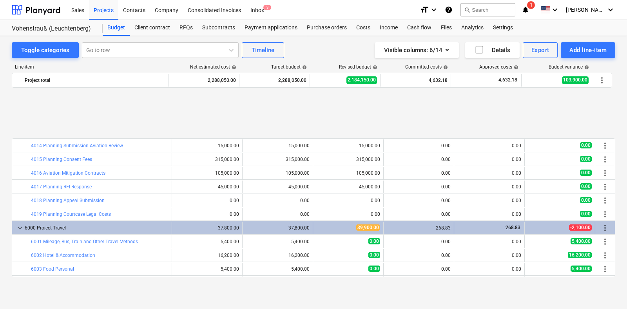
scroll to position [1527, 0]
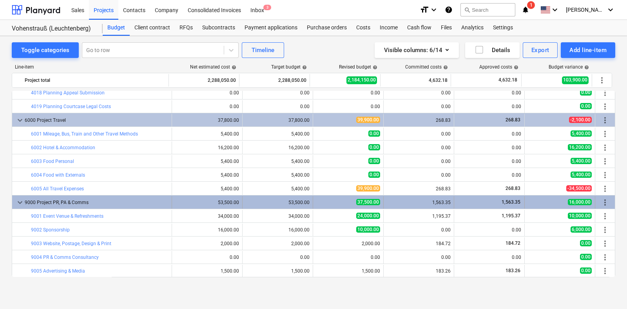
click at [603, 202] on span "more_vert" at bounding box center [604, 202] width 9 height 9
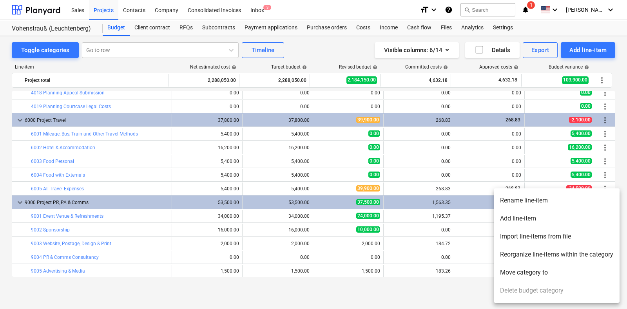
click at [441, 249] on div at bounding box center [313, 154] width 627 height 309
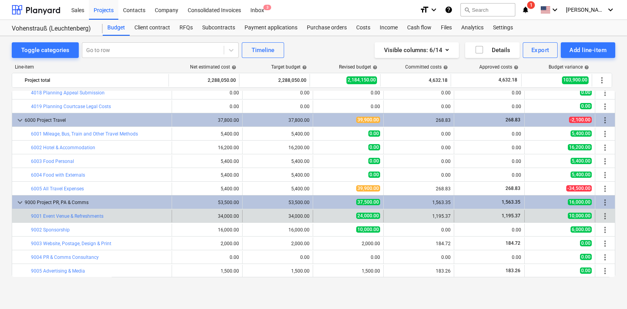
click at [600, 214] on span "more_vert" at bounding box center [604, 216] width 9 height 9
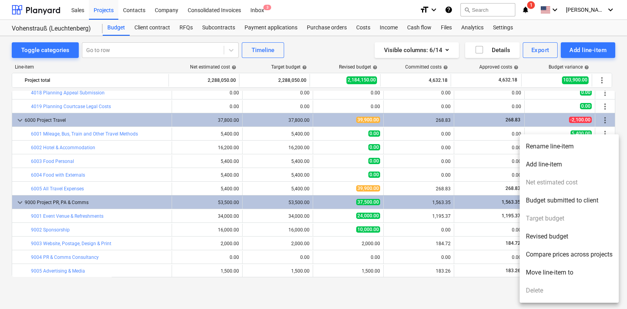
click at [425, 254] on div at bounding box center [313, 154] width 627 height 309
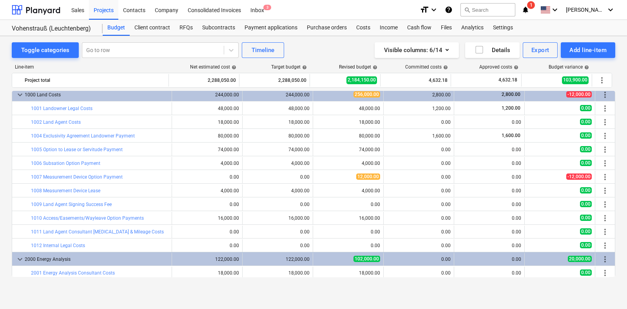
scroll to position [0, 0]
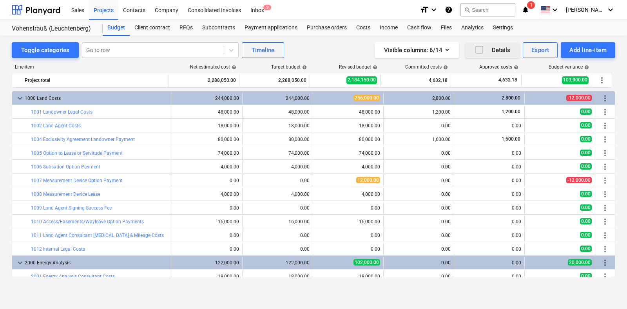
click at [493, 52] on div "Details" at bounding box center [492, 50] width 36 height 10
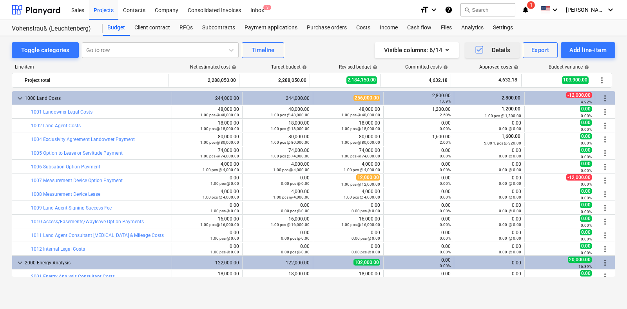
click at [487, 49] on div "Details" at bounding box center [492, 50] width 36 height 10
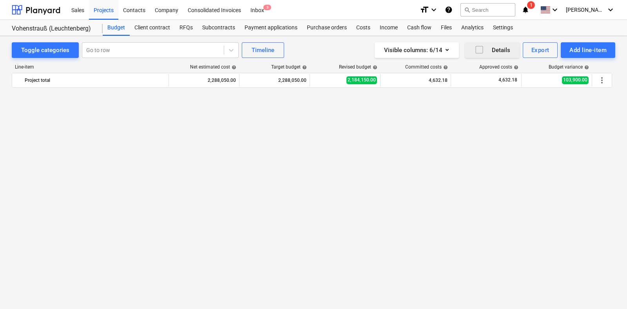
scroll to position [342, 0]
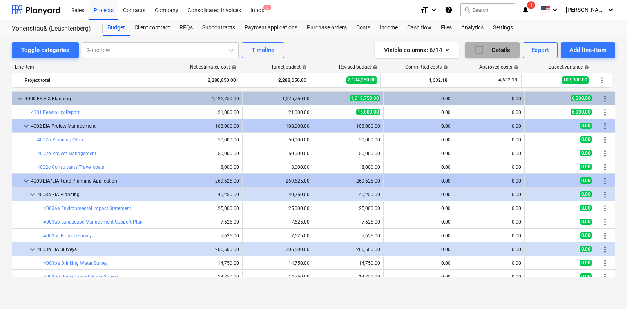
click at [498, 49] on div "Details" at bounding box center [492, 50] width 36 height 10
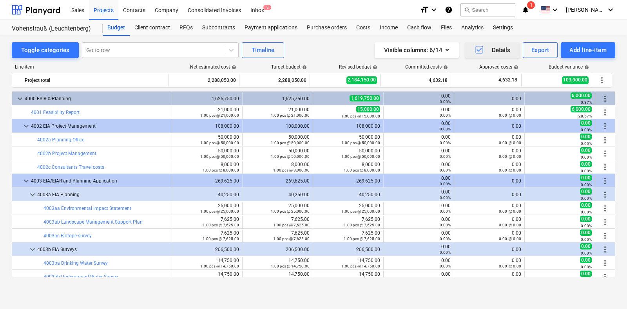
click at [499, 51] on div "Details" at bounding box center [492, 50] width 36 height 10
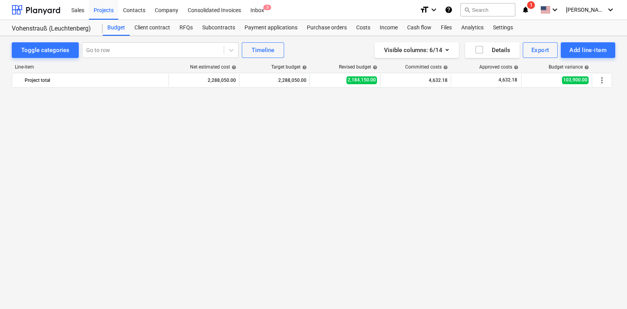
scroll to position [1527, 0]
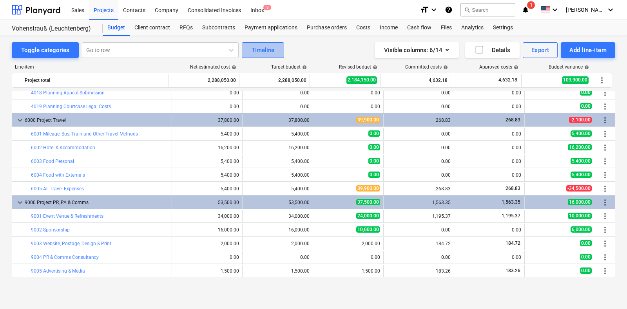
click at [273, 47] on button "Timeline" at bounding box center [263, 50] width 42 height 16
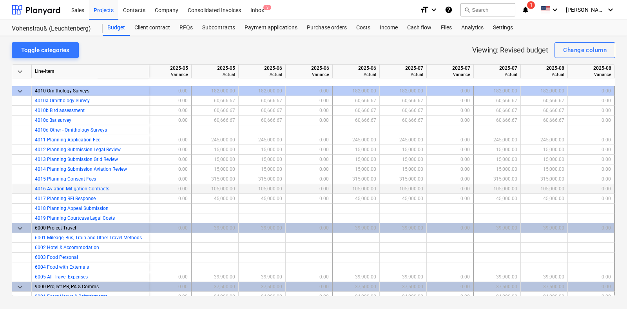
scroll to position [1009, 1887]
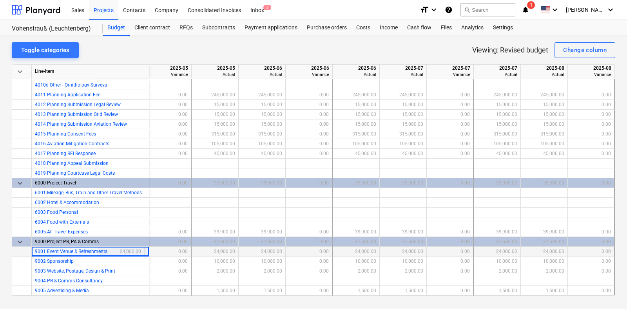
drag, startPoint x: 71, startPoint y: 248, endPoint x: 56, endPoint y: 250, distance: 15.1
click at [56, 250] on span "9001 Event Venue & Refreshments" at bounding box center [71, 251] width 72 height 5
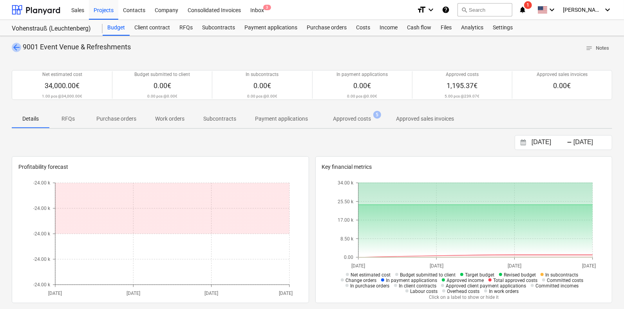
click at [14, 45] on span "arrow_back" at bounding box center [16, 47] width 9 height 9
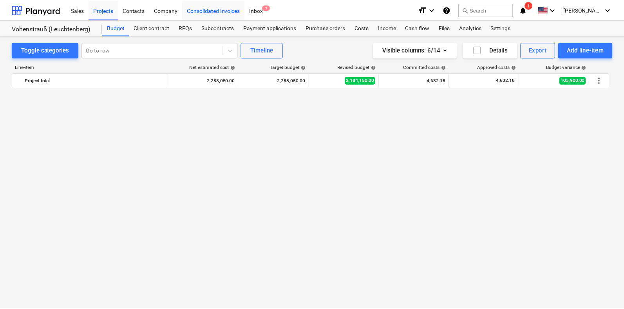
scroll to position [1527, 0]
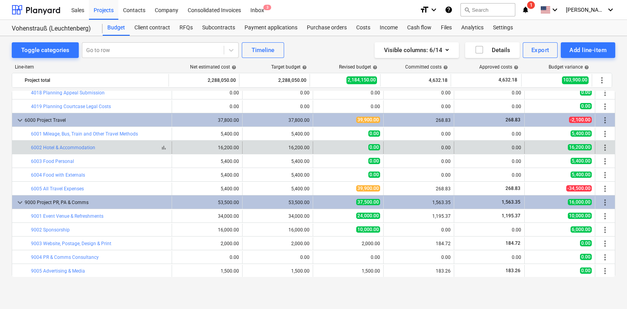
click at [118, 148] on div "bar_chart 6002 Hotel & Accommodation" at bounding box center [100, 147] width 138 height 5
click at [89, 148] on link "6002 Hotel & Accommodation" at bounding box center [63, 147] width 64 height 5
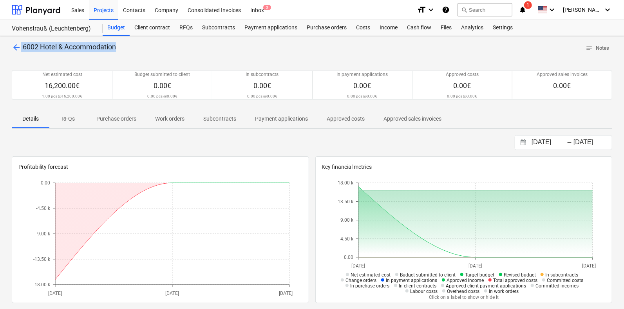
drag, startPoint x: 118, startPoint y: 48, endPoint x: 6, endPoint y: 41, distance: 112.2
click at [6, 45] on div "arrow_back 6002 Hotel & Accommodation notes Notes Net estimated cost 16,200.00€…" at bounding box center [312, 278] width 624 height 485
copy p "6002 Hotel & Accommodation"
